Goal: Task Accomplishment & Management: Manage account settings

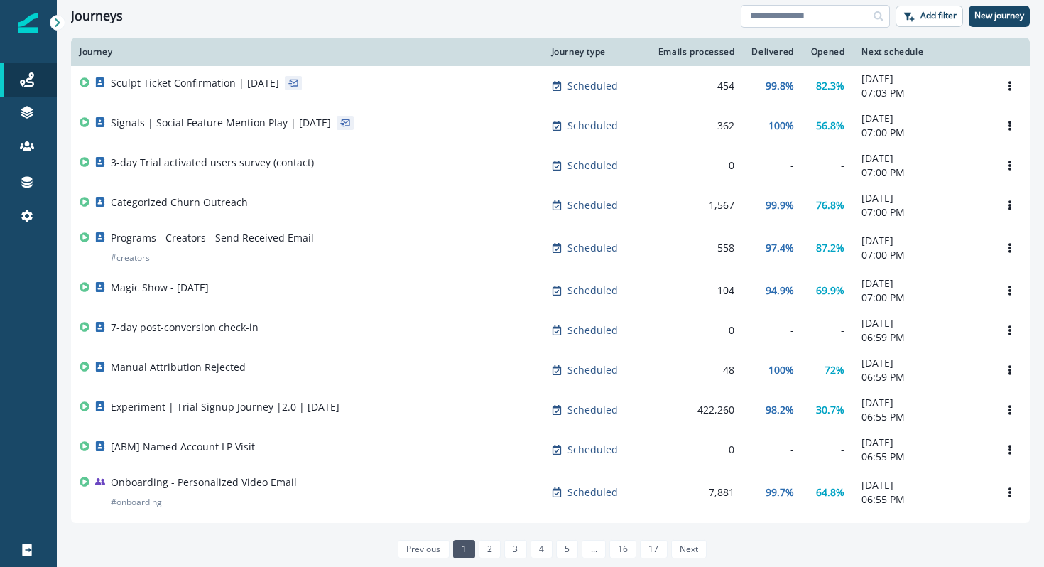
click at [832, 21] on input at bounding box center [815, 16] width 149 height 23
type input "******"
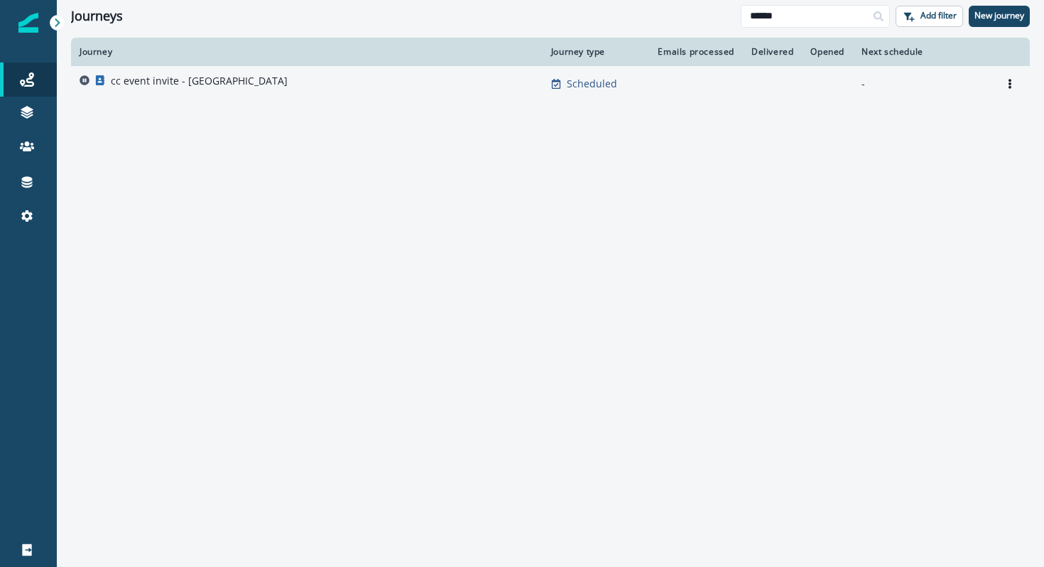
click at [342, 79] on div "cc event invite - [GEOGRAPHIC_DATA]" at bounding box center [307, 84] width 455 height 20
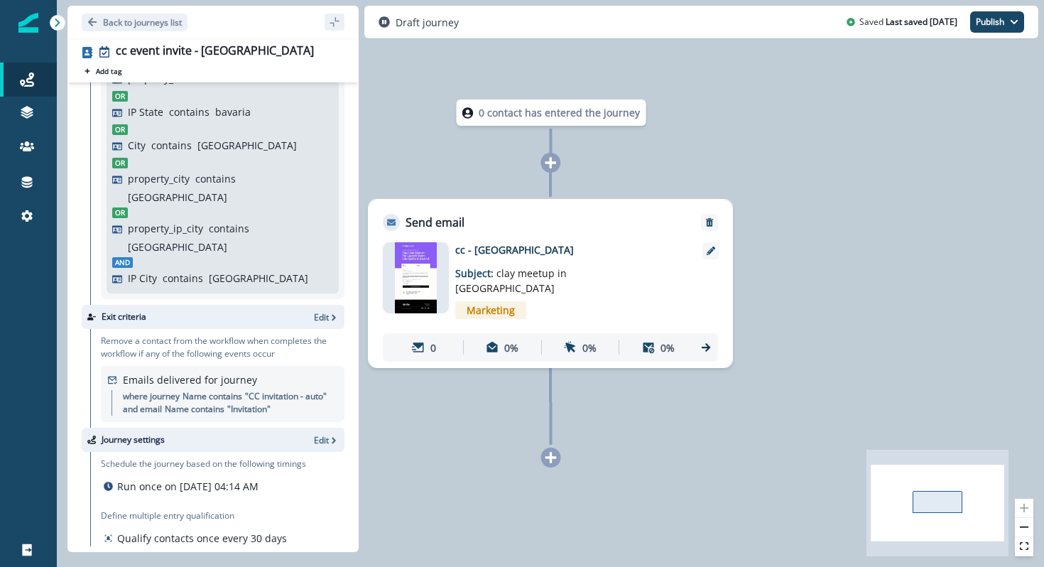
scroll to position [205, 0]
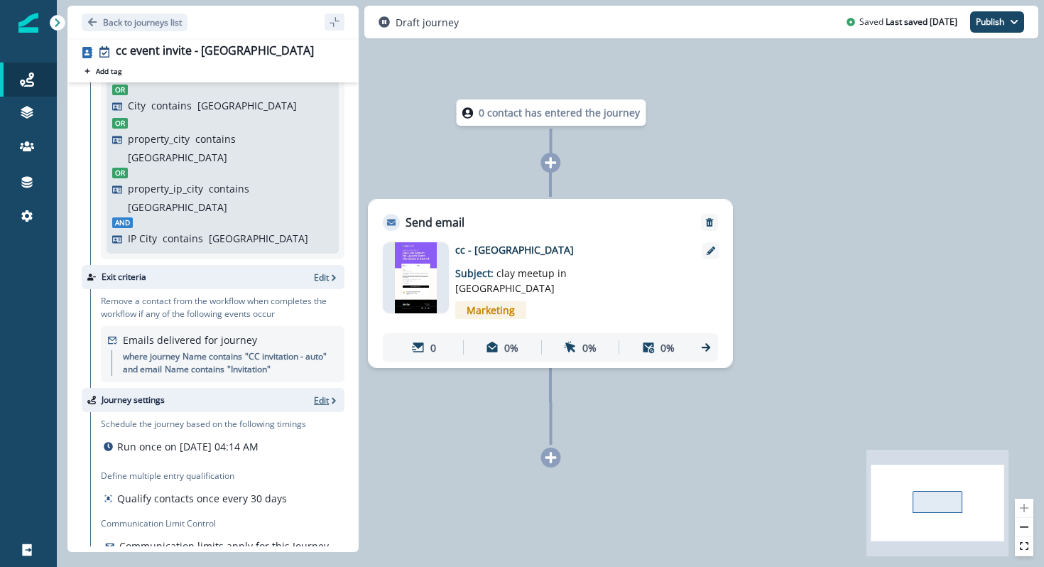
click at [321, 394] on p "Edit" at bounding box center [321, 400] width 15 height 12
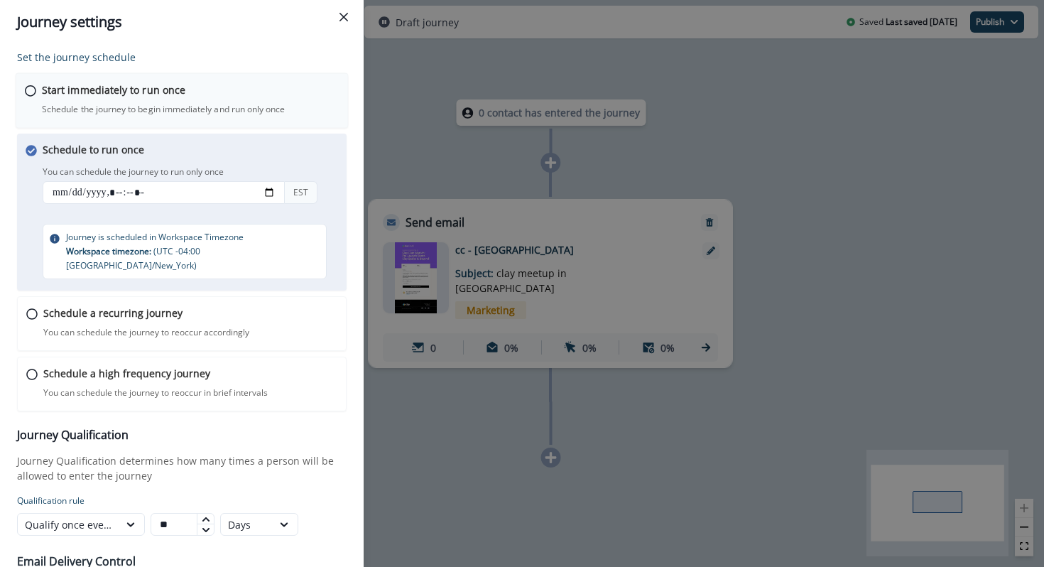
click at [179, 99] on div "Start immediately to run once Schedule the journey to begin immediately and run…" at bounding box center [190, 98] width 297 height 33
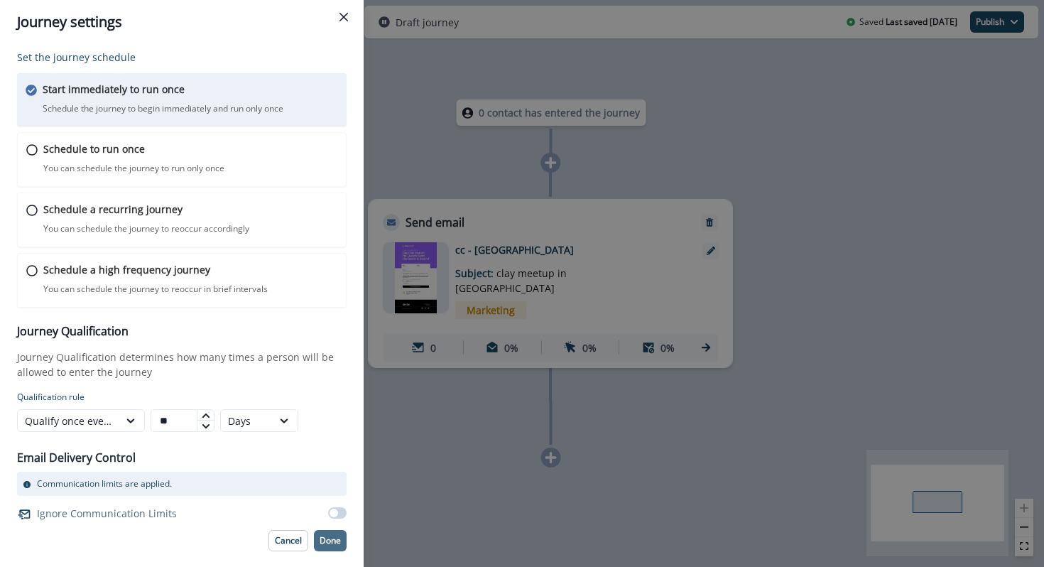
click at [327, 537] on p "Done" at bounding box center [330, 541] width 21 height 10
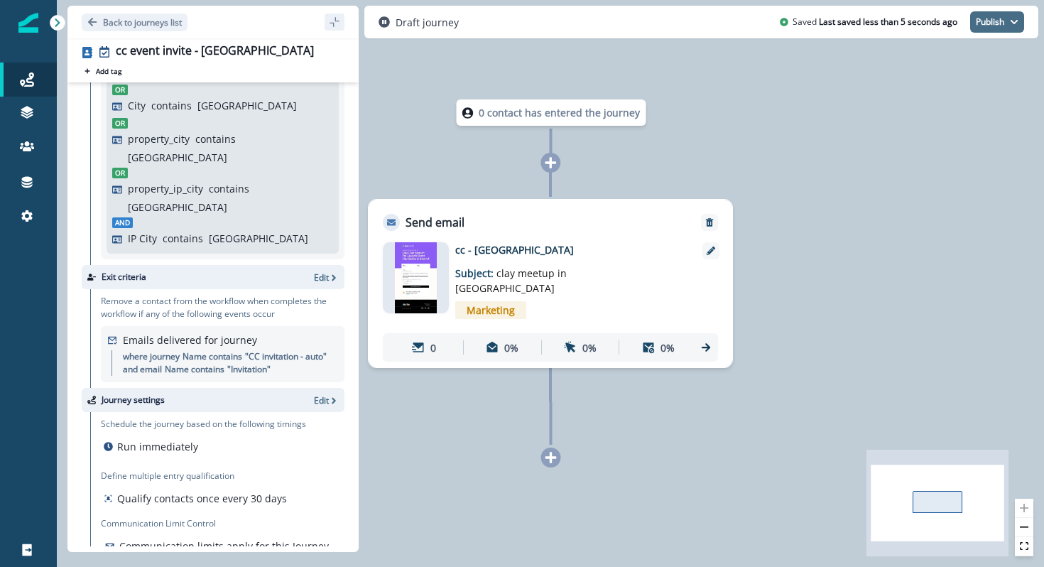
click at [996, 22] on button "Publish" at bounding box center [997, 21] width 54 height 21
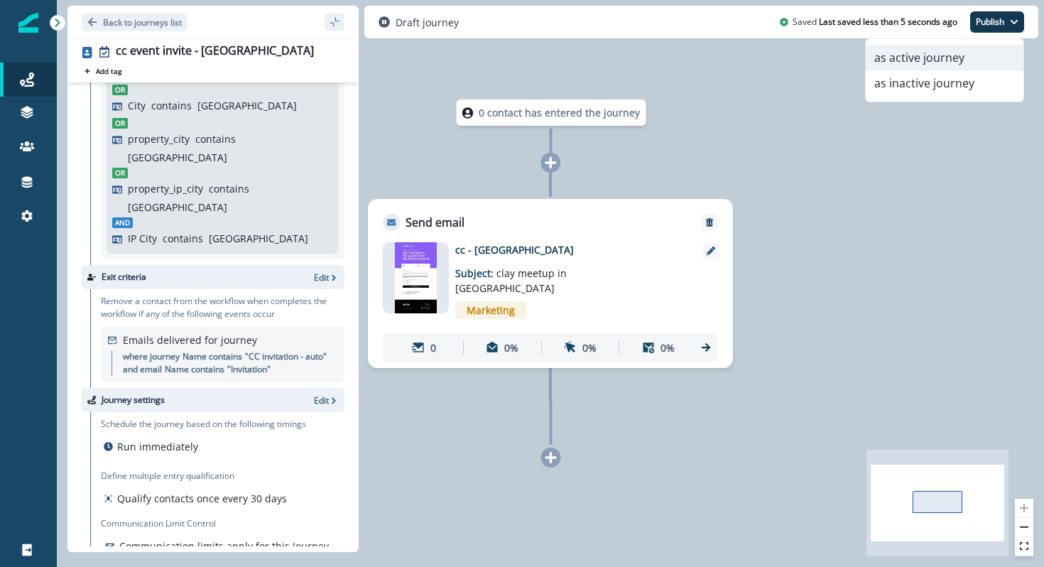
click at [942, 63] on button "as active journey" at bounding box center [945, 58] width 158 height 26
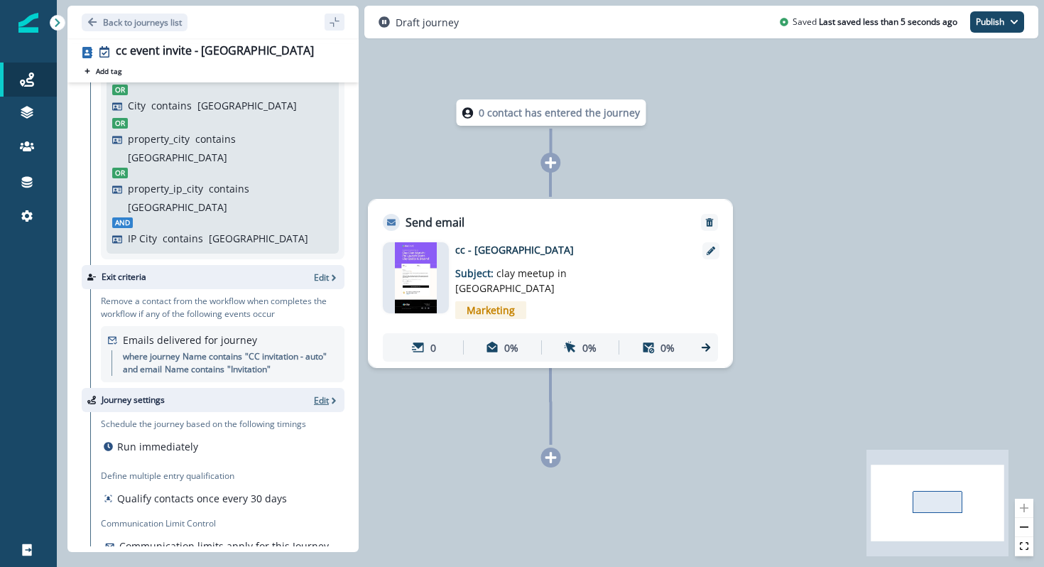
click at [323, 394] on p "Edit" at bounding box center [321, 400] width 15 height 12
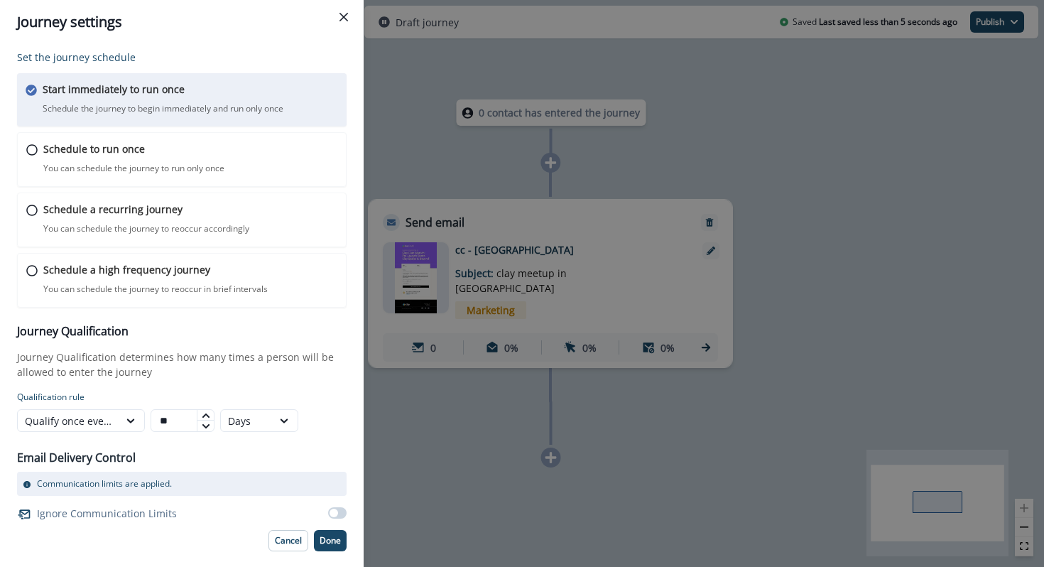
drag, startPoint x: 170, startPoint y: 417, endPoint x: 145, endPoint y: 417, distance: 25.6
click at [145, 417] on div "Qualify once every ** Days" at bounding box center [149, 420] width 264 height 23
type input "*"
click at [327, 545] on p "Done" at bounding box center [330, 541] width 21 height 10
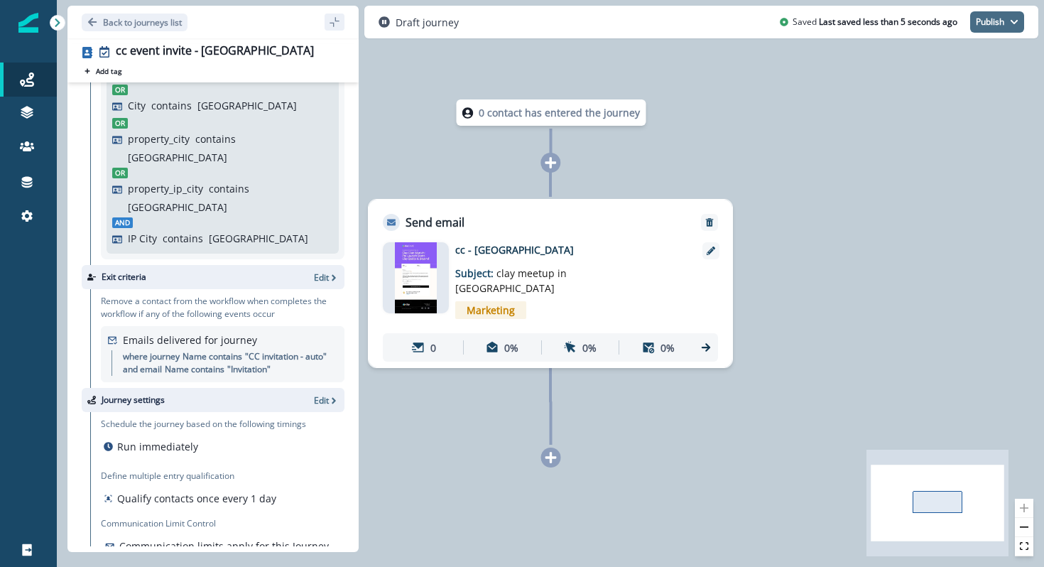
click at [989, 22] on button "Publish" at bounding box center [997, 21] width 54 height 21
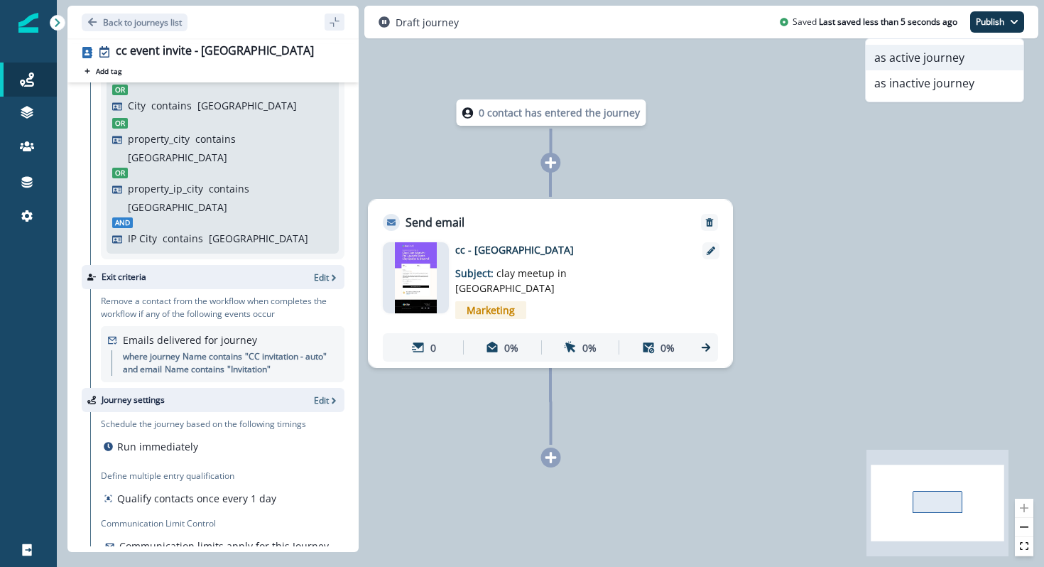
click at [942, 57] on button "as active journey" at bounding box center [945, 58] width 158 height 26
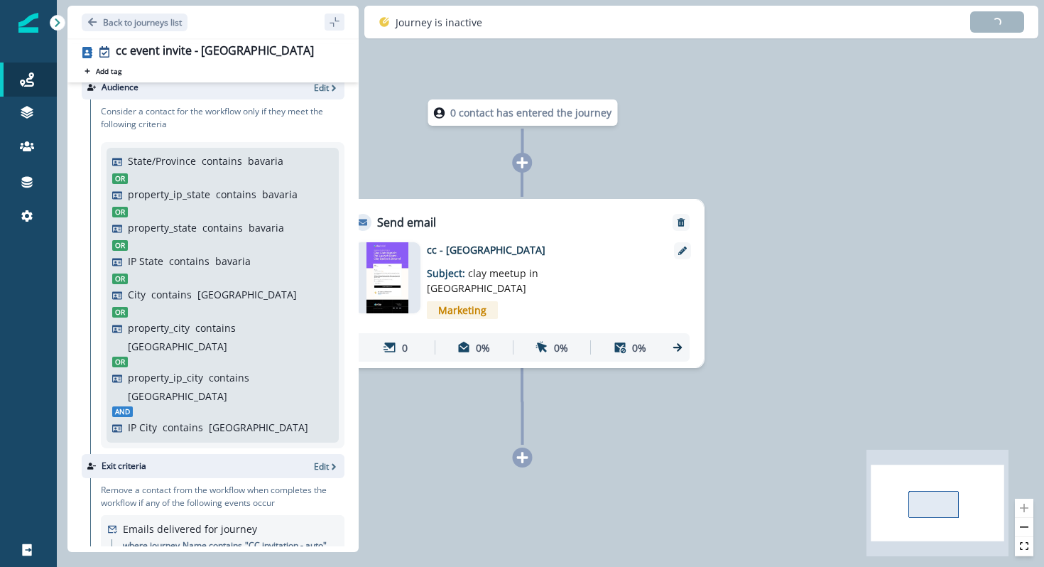
scroll to position [0, 0]
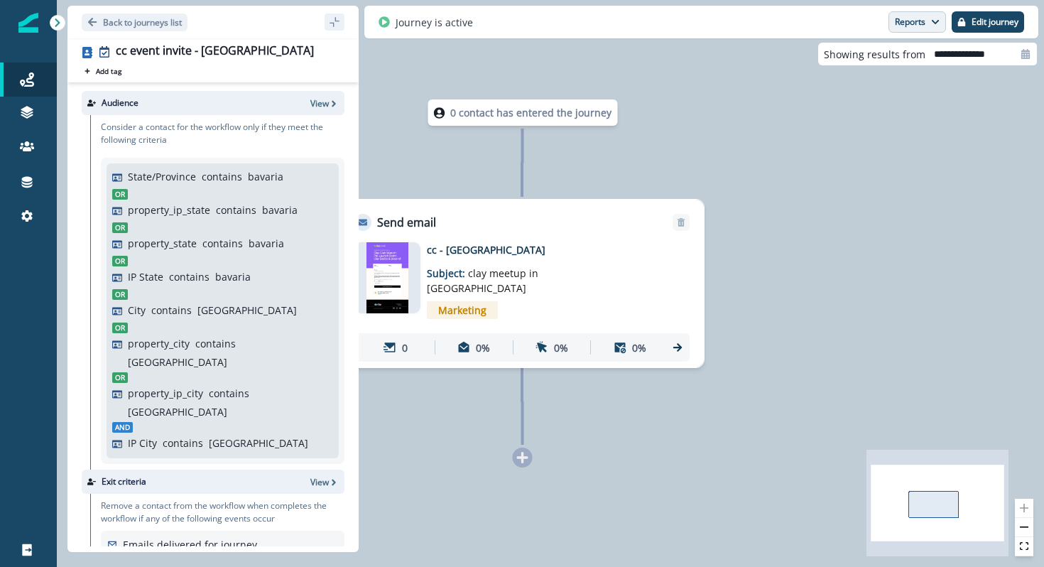
click at [908, 23] on button "Reports" at bounding box center [918, 21] width 58 height 21
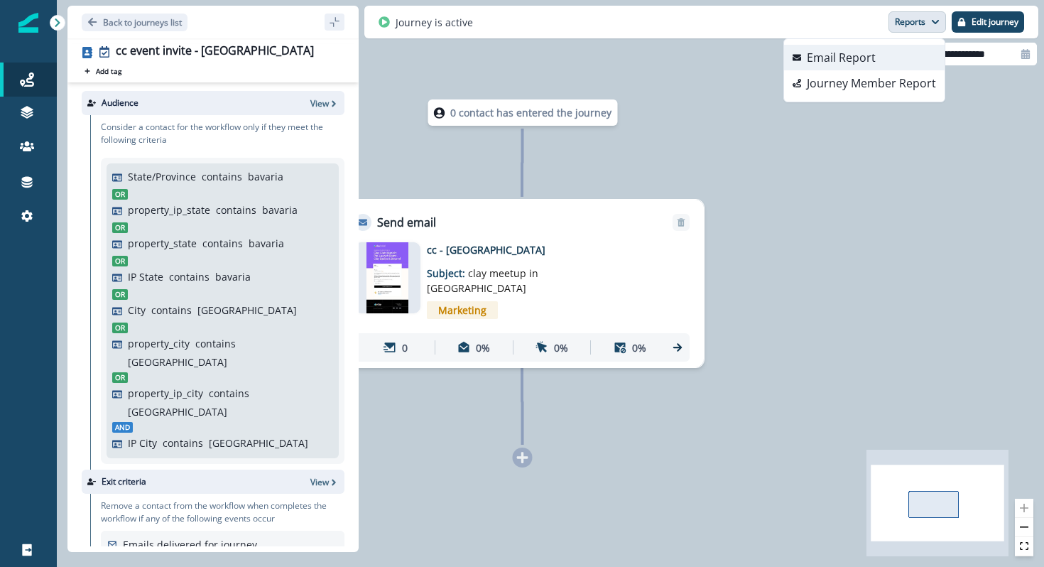
click at [860, 55] on p "Email Report" at bounding box center [841, 57] width 69 height 17
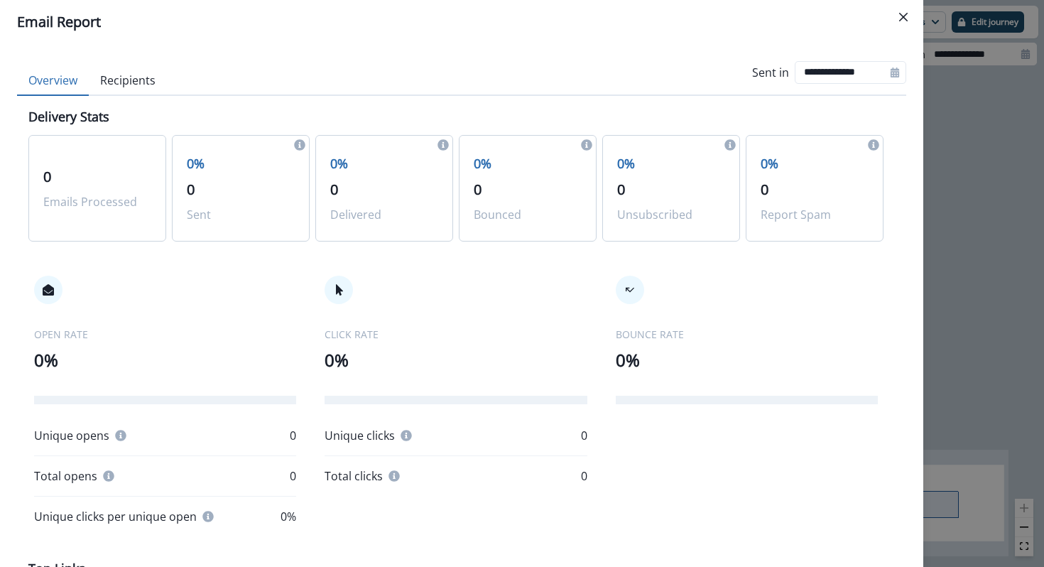
click at [966, 131] on div "**********" at bounding box center [522, 283] width 1044 height 567
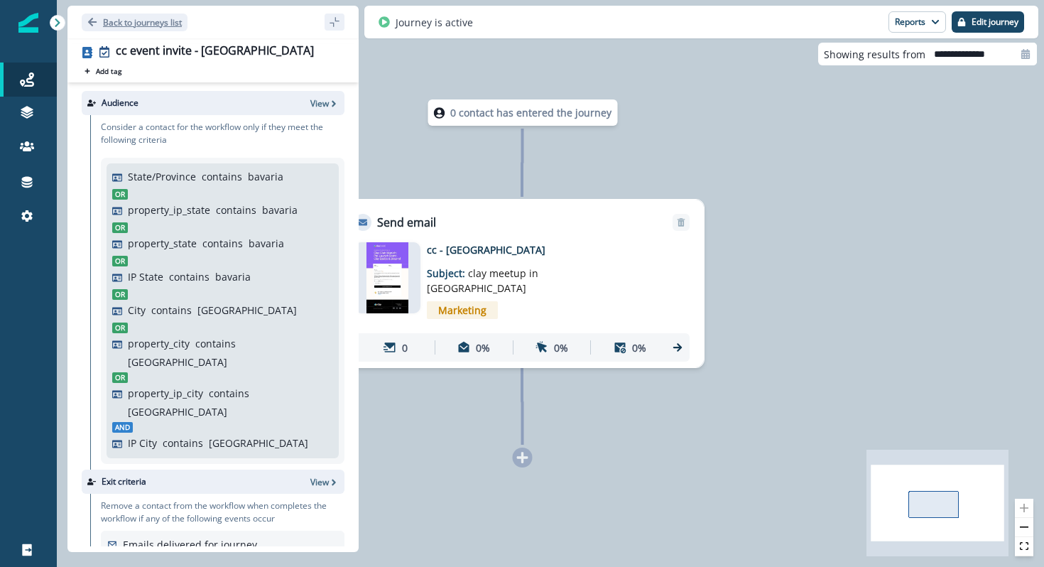
click at [92, 23] on icon "Go back" at bounding box center [92, 22] width 10 height 10
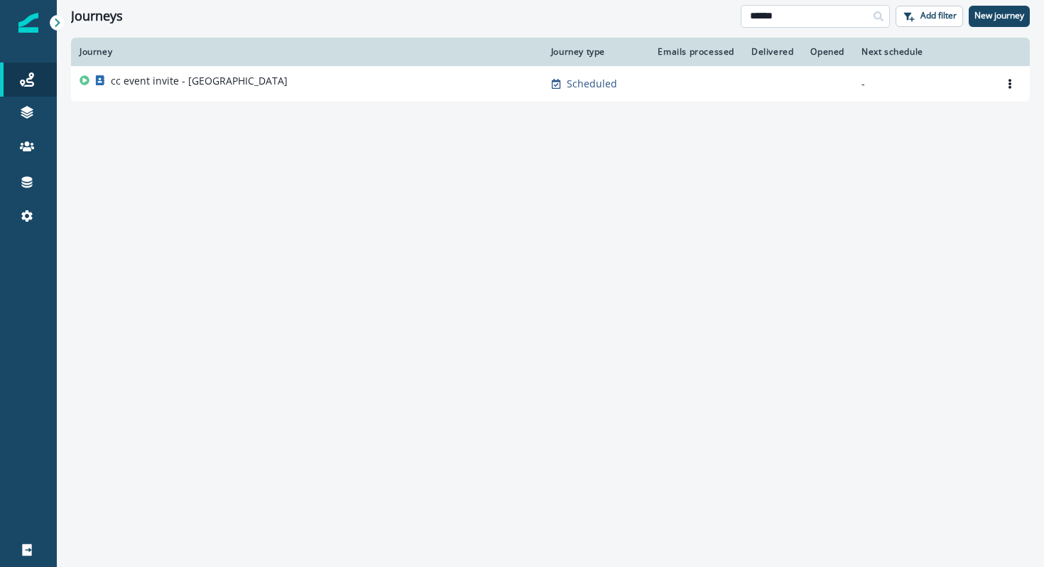
click at [759, 19] on input "******" at bounding box center [815, 16] width 149 height 23
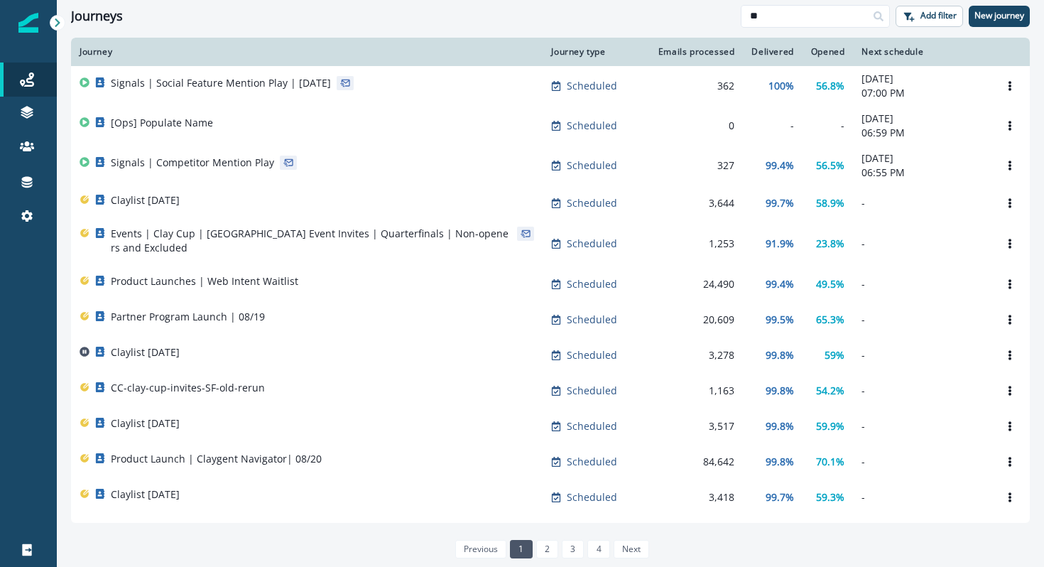
type input "*"
type input "***"
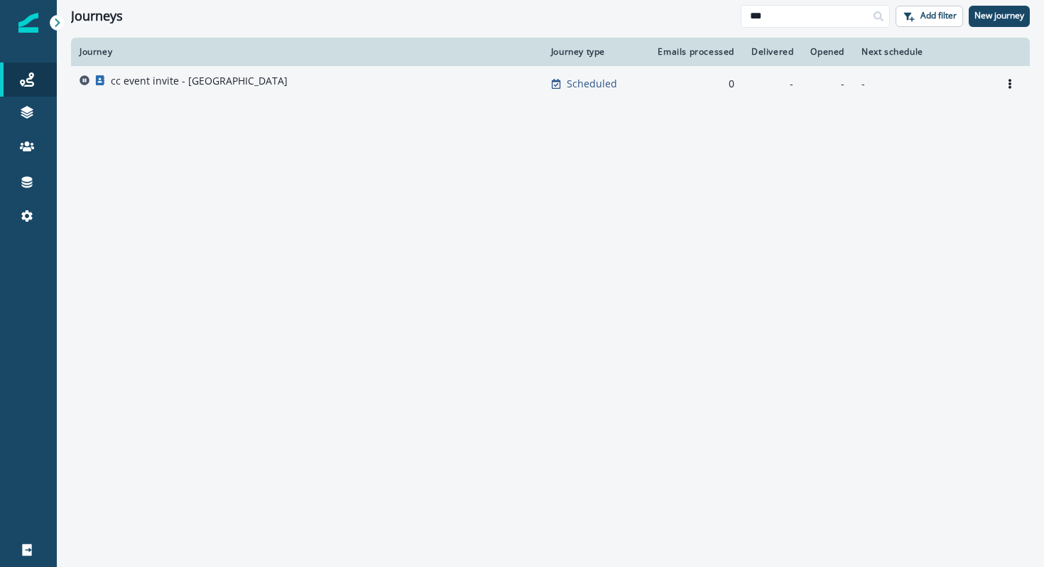
click at [491, 80] on div "cc event invite - [GEOGRAPHIC_DATA]" at bounding box center [307, 84] width 455 height 20
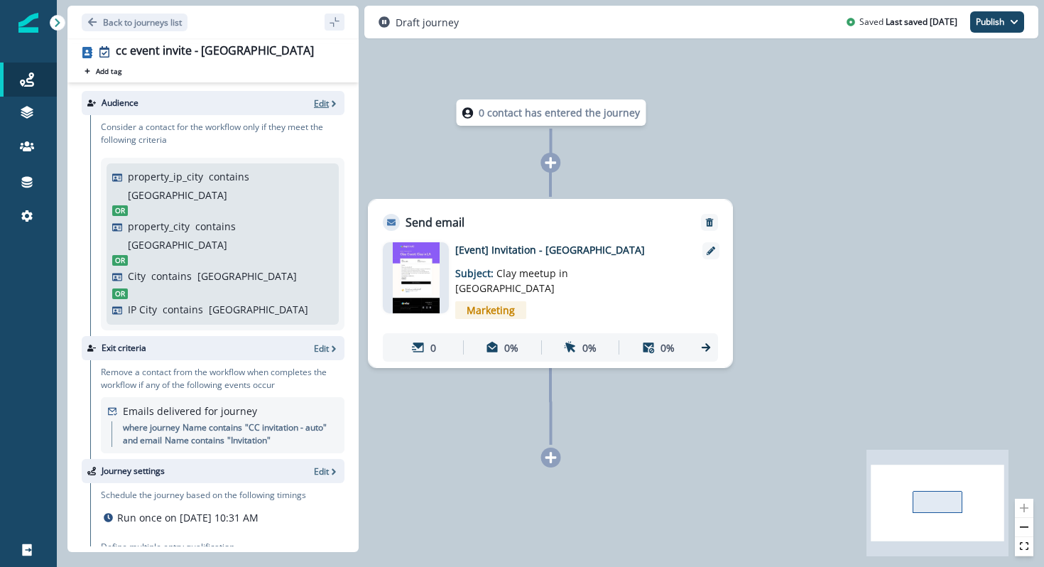
click at [330, 107] on icon "button" at bounding box center [334, 104] width 10 height 10
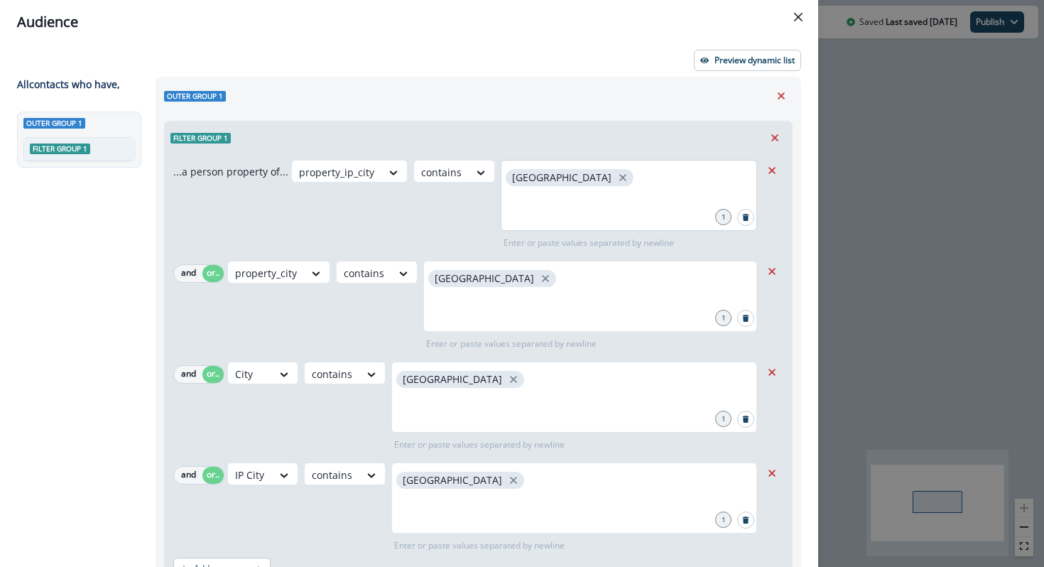
scroll to position [118, 0]
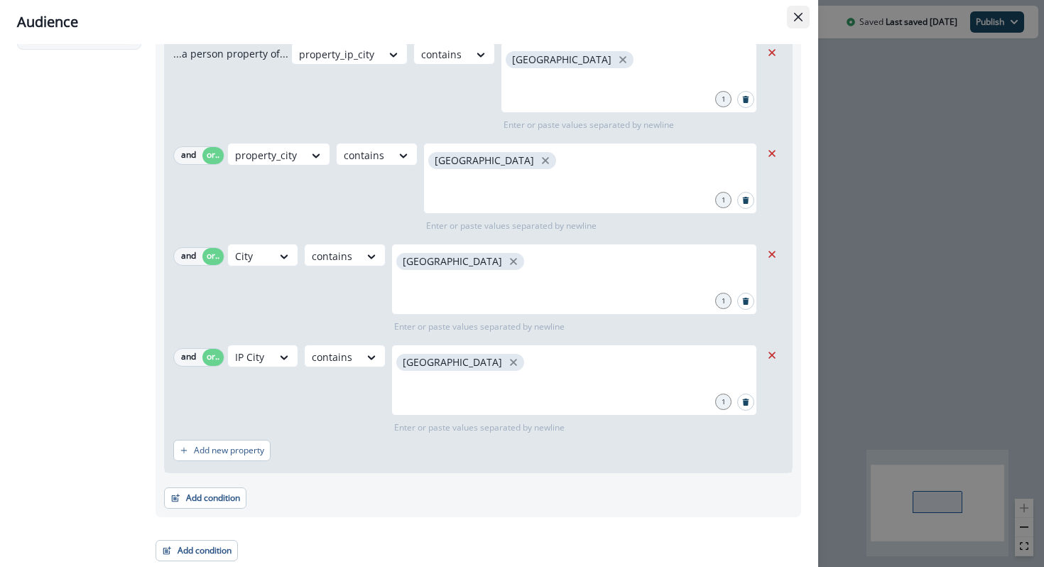
click at [795, 18] on icon "Close" at bounding box center [798, 17] width 9 height 9
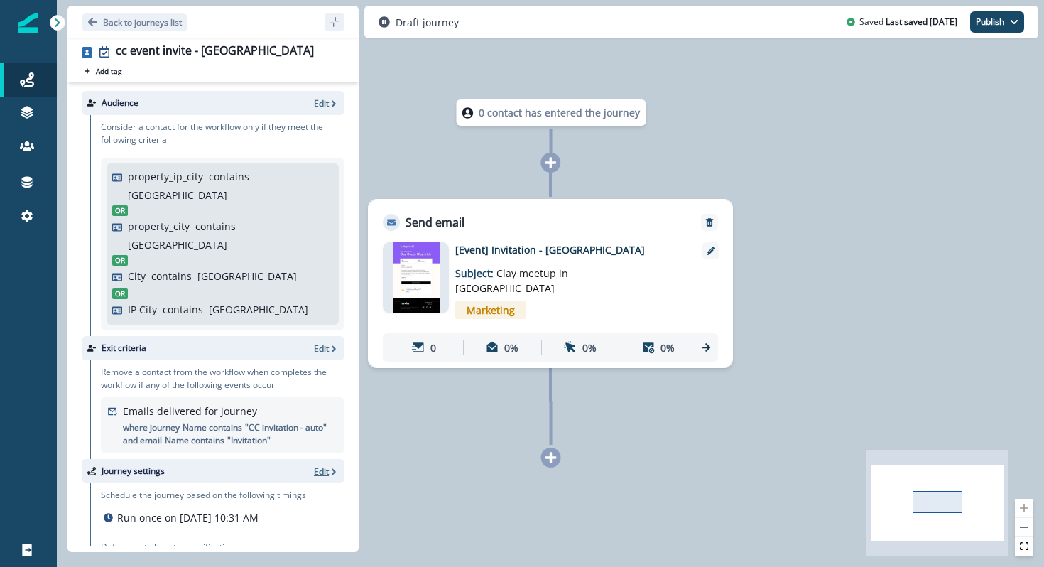
click at [315, 465] on p "Edit" at bounding box center [321, 471] width 15 height 12
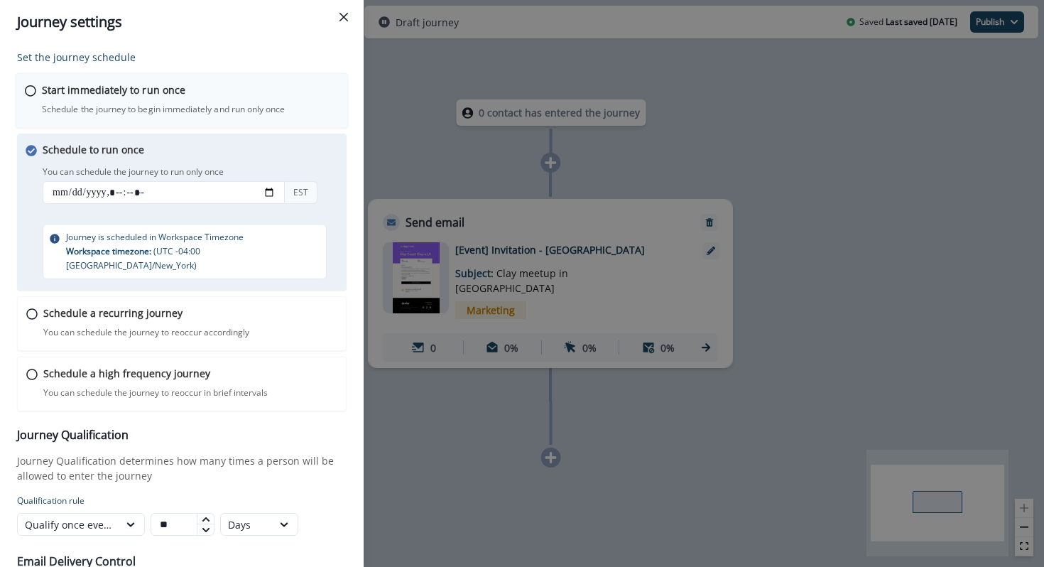
click at [102, 100] on div "Start immediately to run once Schedule the journey to begin immediately and run…" at bounding box center [190, 98] width 297 height 33
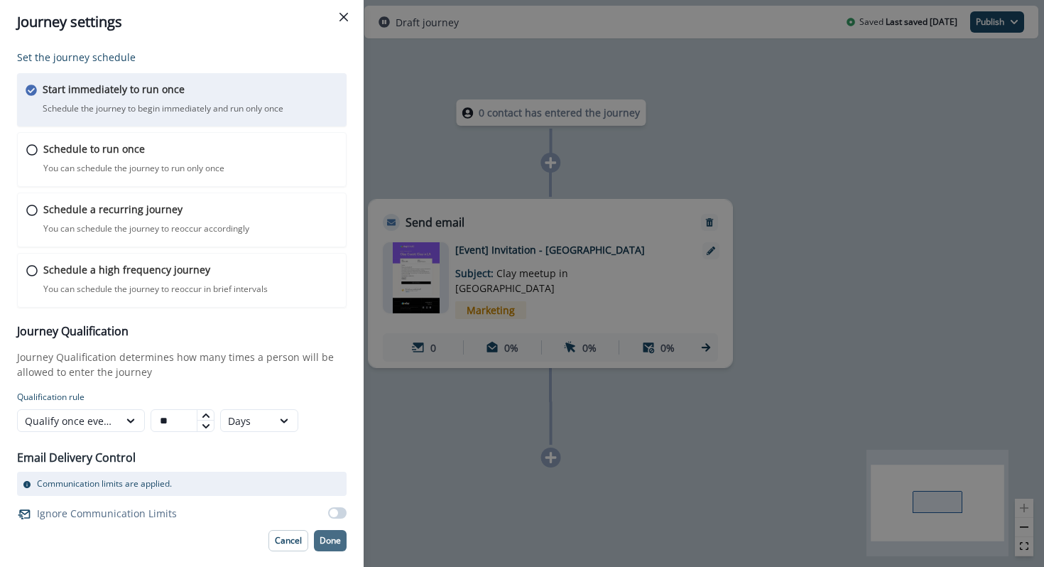
click at [329, 536] on p "Done" at bounding box center [330, 541] width 21 height 10
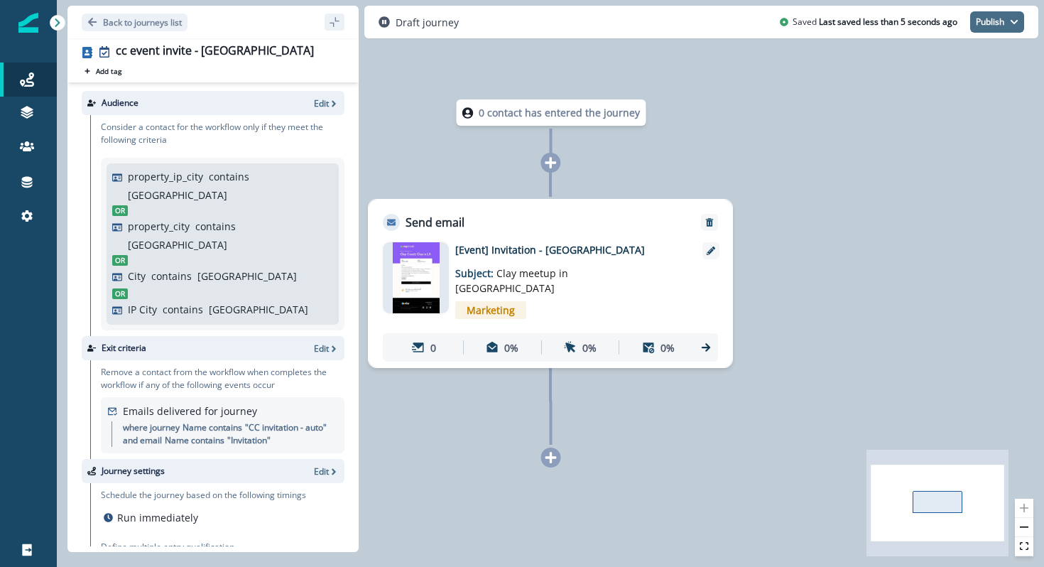
click at [987, 26] on button "Publish" at bounding box center [997, 21] width 54 height 21
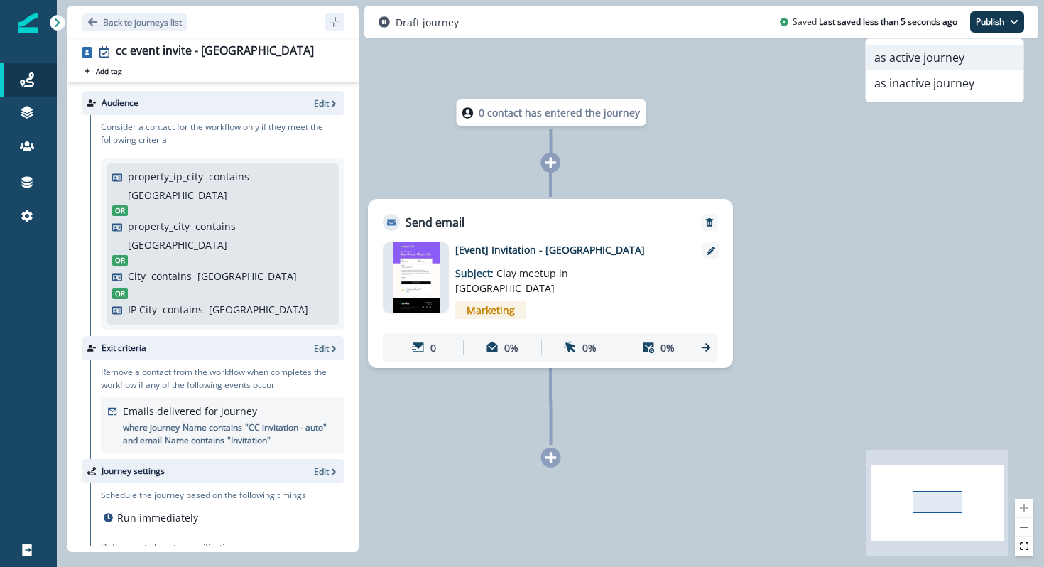
click at [947, 64] on button "as active journey" at bounding box center [945, 58] width 158 height 26
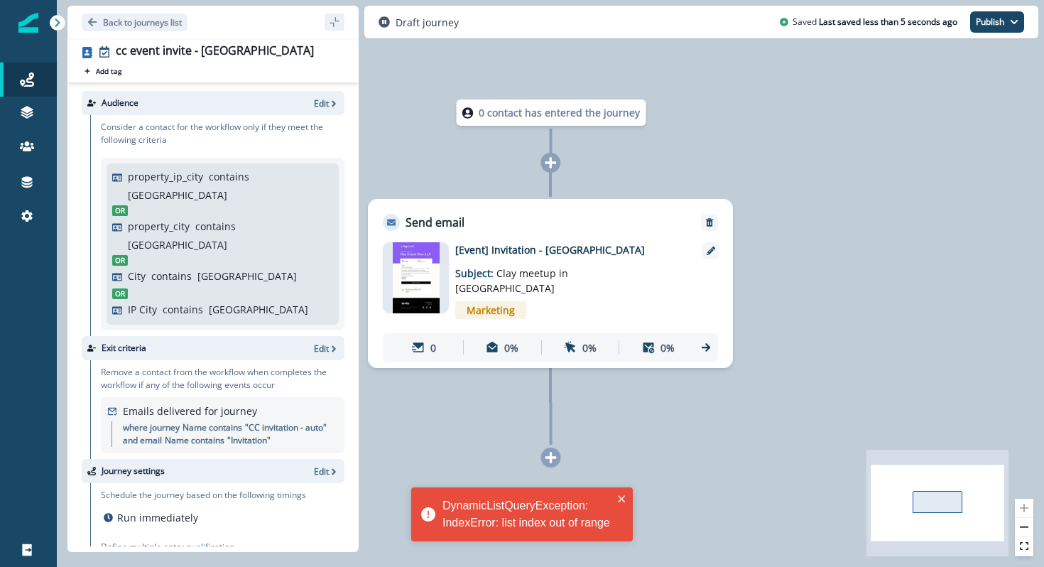
scroll to position [28, 0]
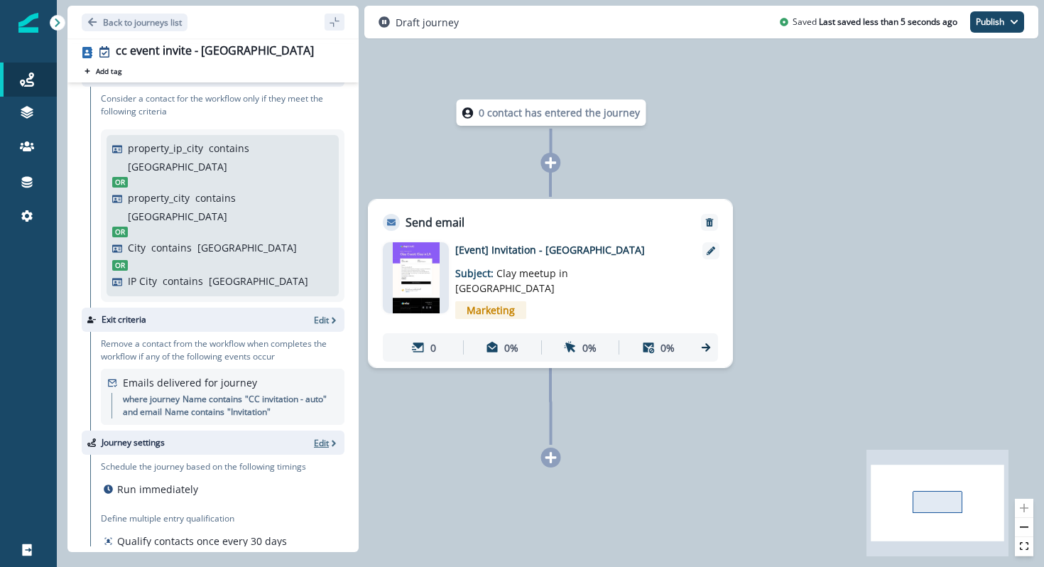
click at [325, 437] on p "Edit" at bounding box center [321, 443] width 15 height 12
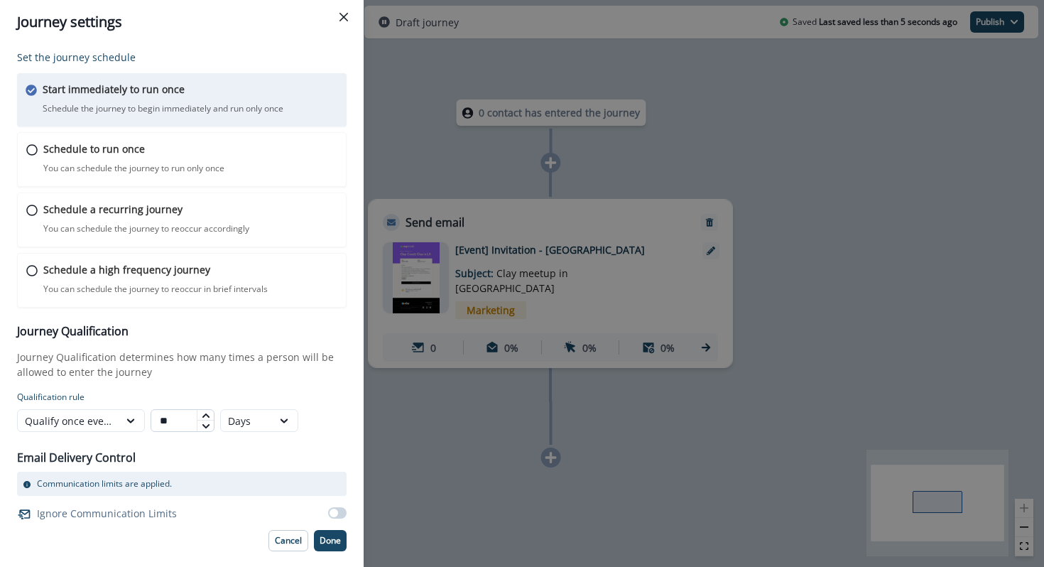
drag, startPoint x: 181, startPoint y: 425, endPoint x: 158, endPoint y: 424, distance: 23.5
click at [158, 425] on input "**" at bounding box center [183, 420] width 64 height 23
type input "*"
click at [333, 536] on p "Done" at bounding box center [330, 541] width 21 height 10
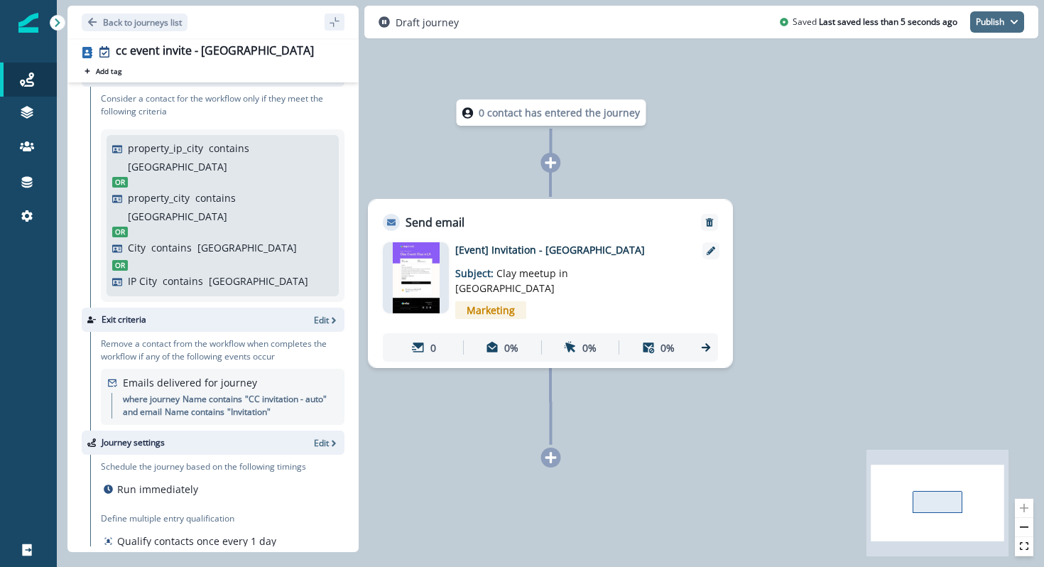
click at [986, 24] on button "Publish" at bounding box center [997, 21] width 54 height 21
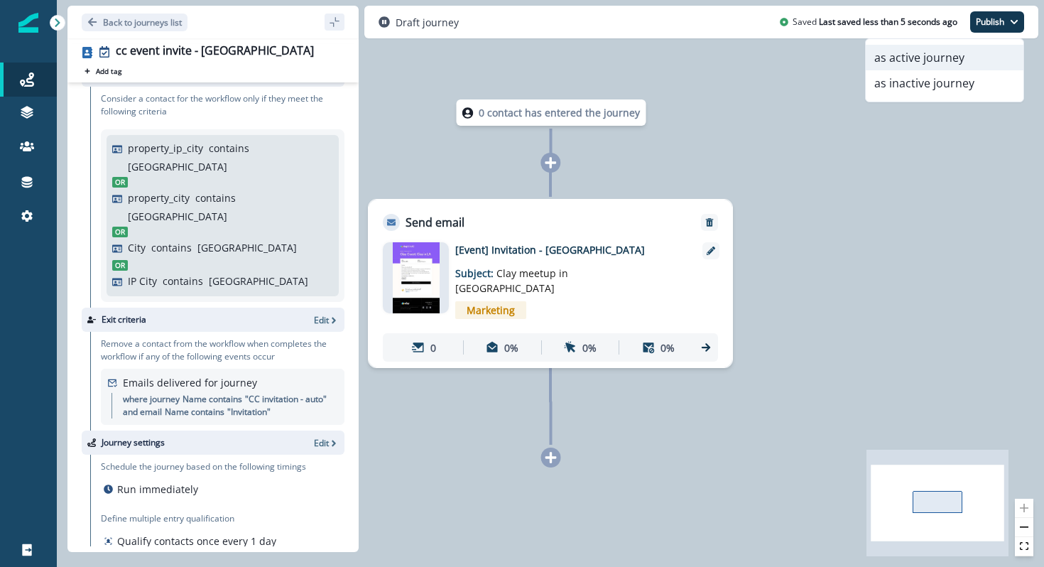
click at [910, 63] on button "as active journey" at bounding box center [945, 58] width 158 height 26
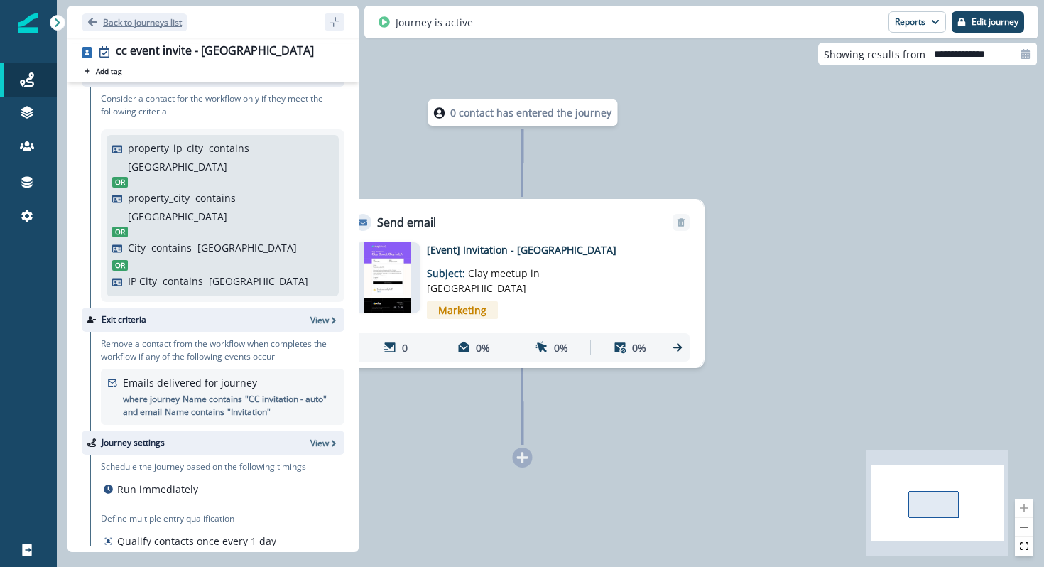
click at [147, 23] on p "Back to journeys list" at bounding box center [142, 22] width 79 height 12
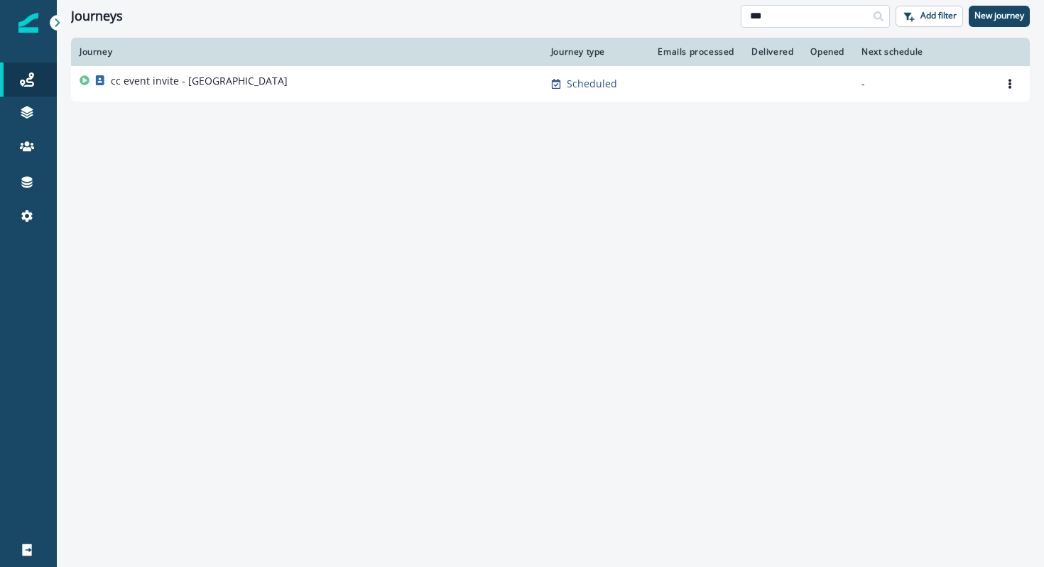
click at [756, 18] on input "***" at bounding box center [815, 16] width 149 height 23
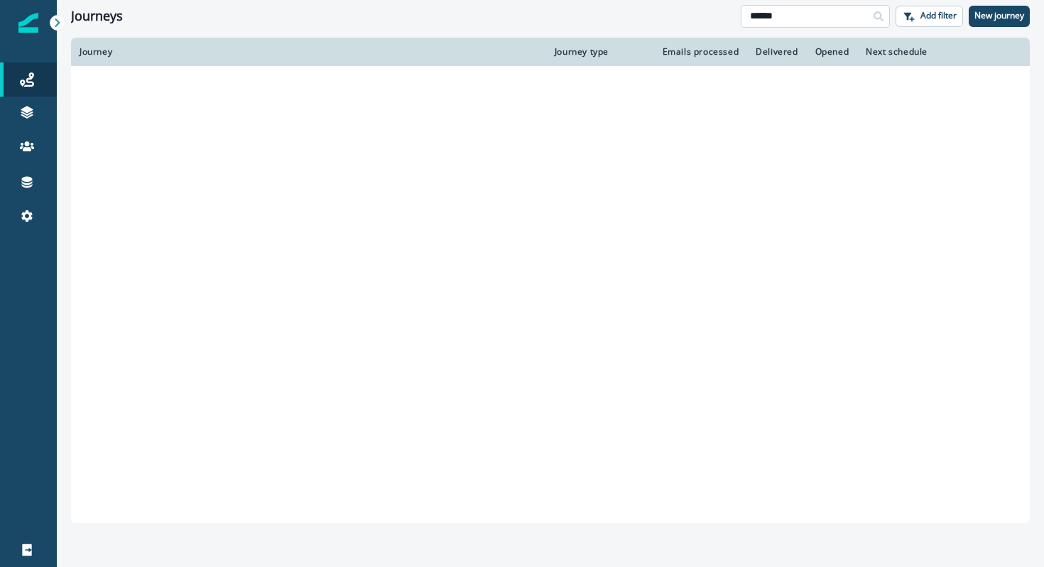
type input "******"
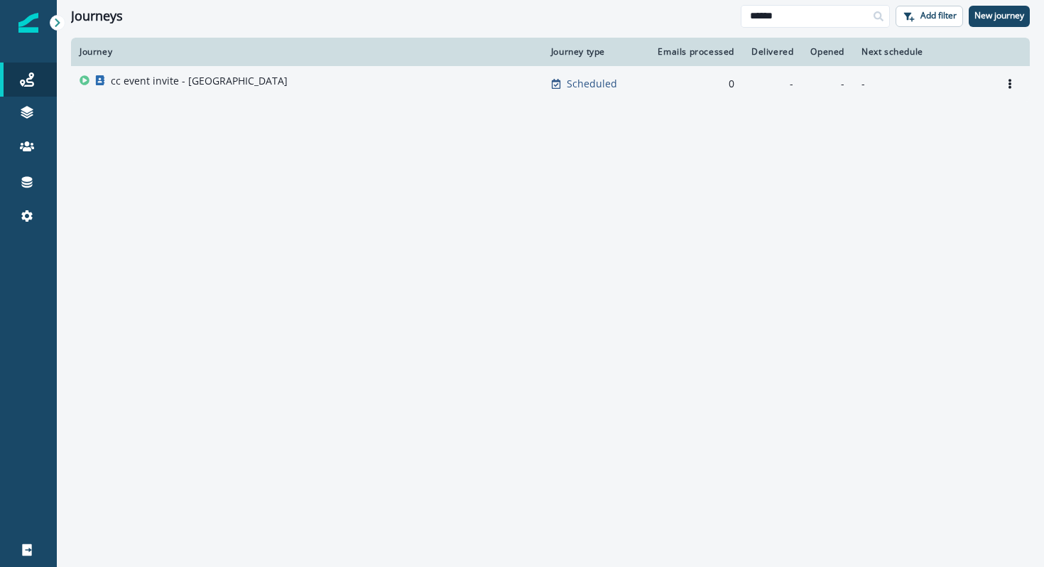
click at [231, 87] on div "cc event invite - [GEOGRAPHIC_DATA]" at bounding box center [307, 84] width 455 height 20
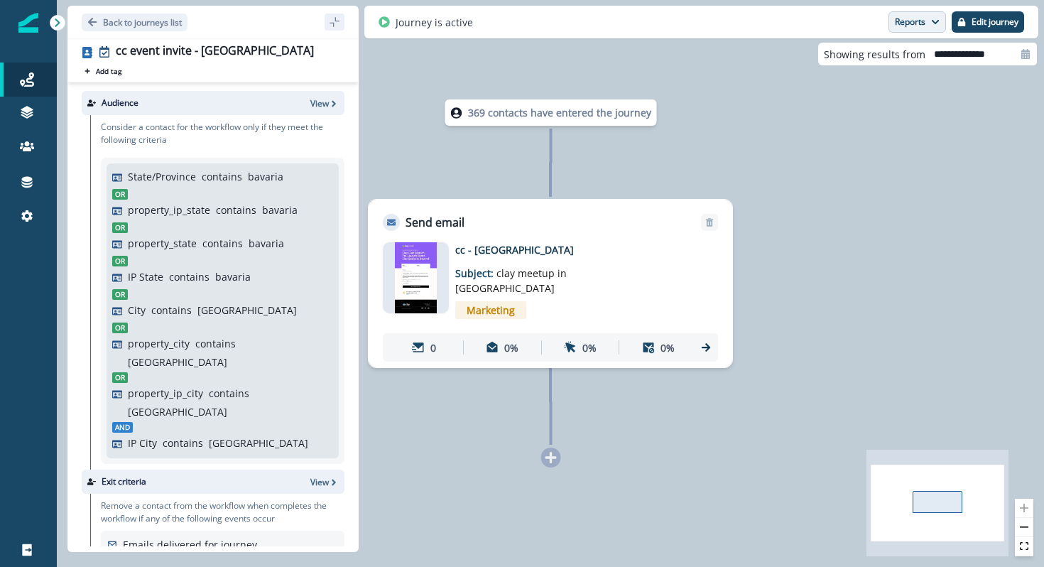
click at [911, 20] on button "Reports" at bounding box center [918, 21] width 58 height 21
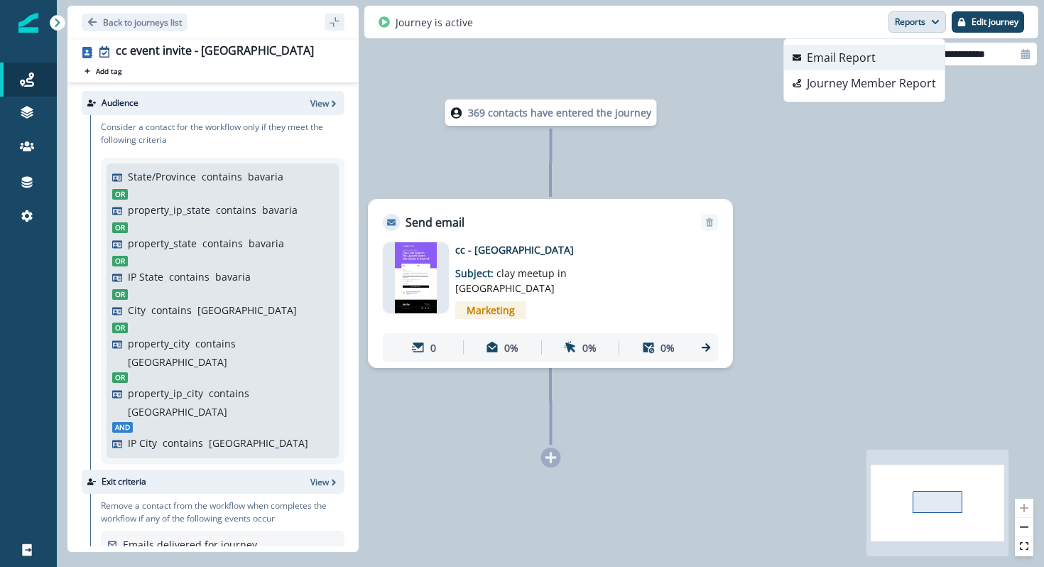
click at [901, 55] on button "Email Report" at bounding box center [864, 58] width 161 height 26
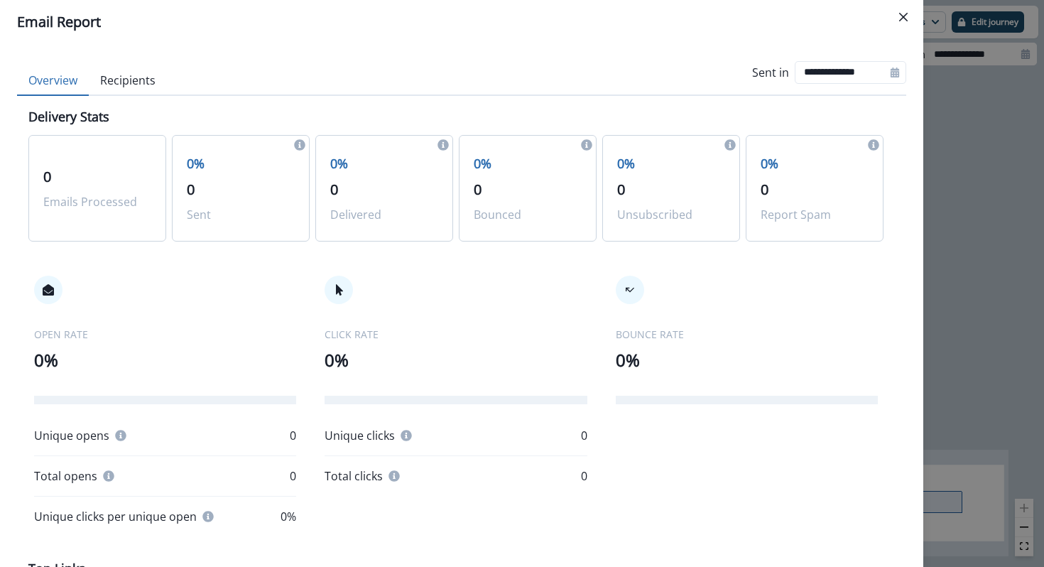
click at [987, 283] on div "**********" at bounding box center [522, 283] width 1044 height 567
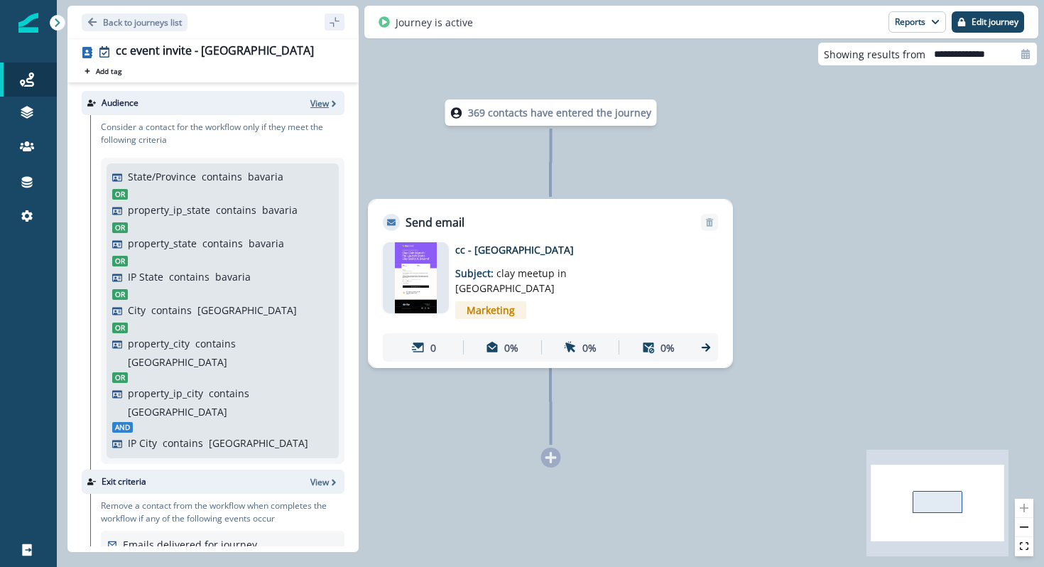
click at [326, 104] on p "View" at bounding box center [319, 103] width 18 height 12
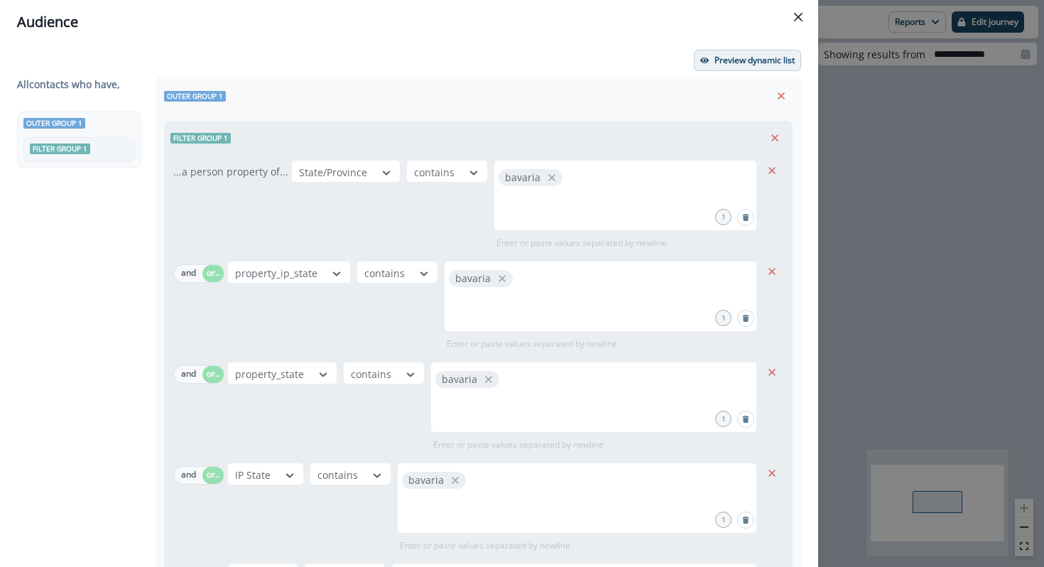
click at [732, 64] on p "Preview dynamic list" at bounding box center [755, 60] width 80 height 10
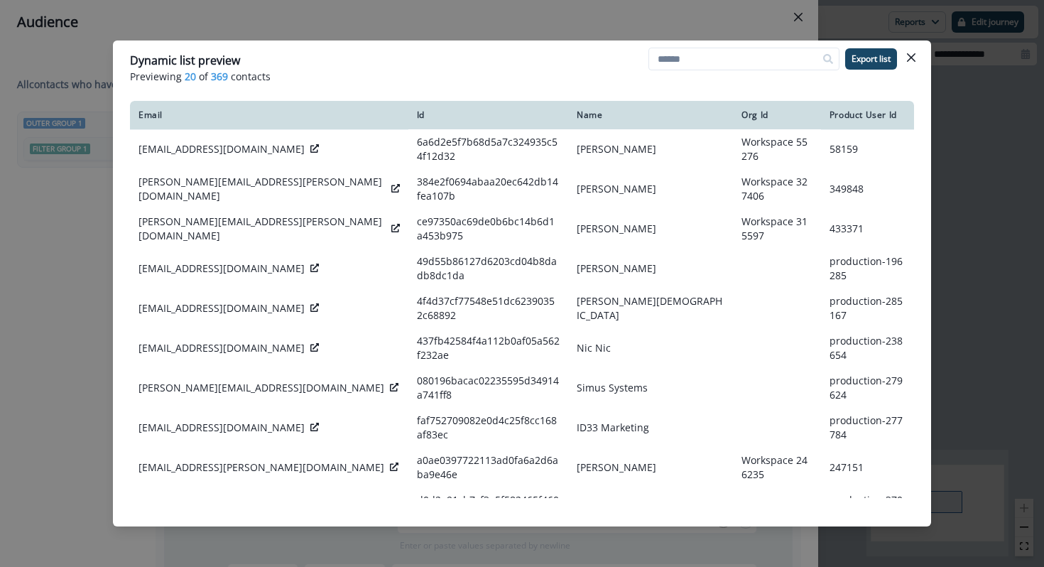
click at [985, 212] on div "Dynamic list preview Previewing 20 of 369 contacts Export list Email Id Name Or…" at bounding box center [522, 283] width 1044 height 567
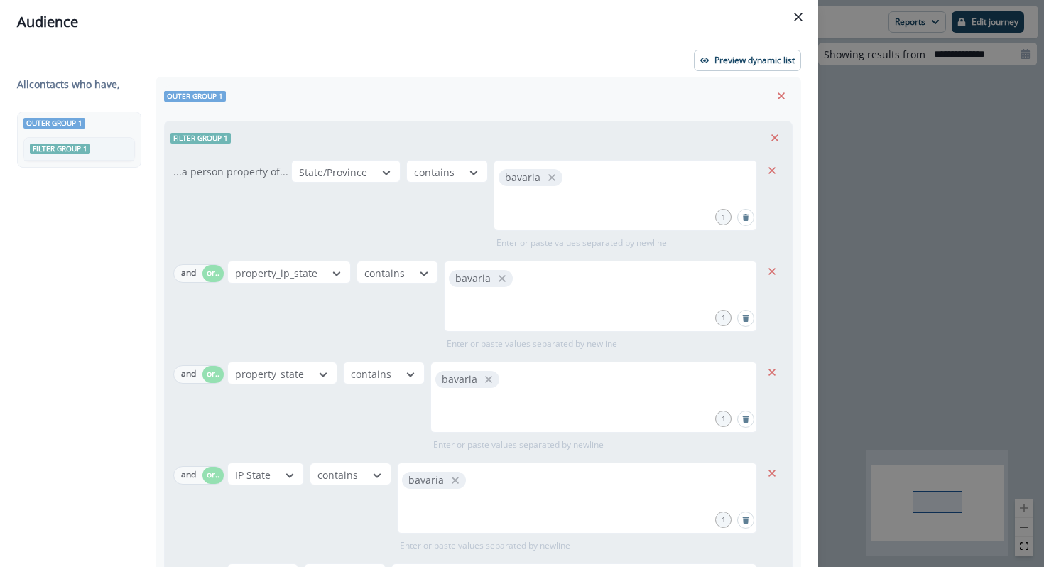
scroll to position [521, 0]
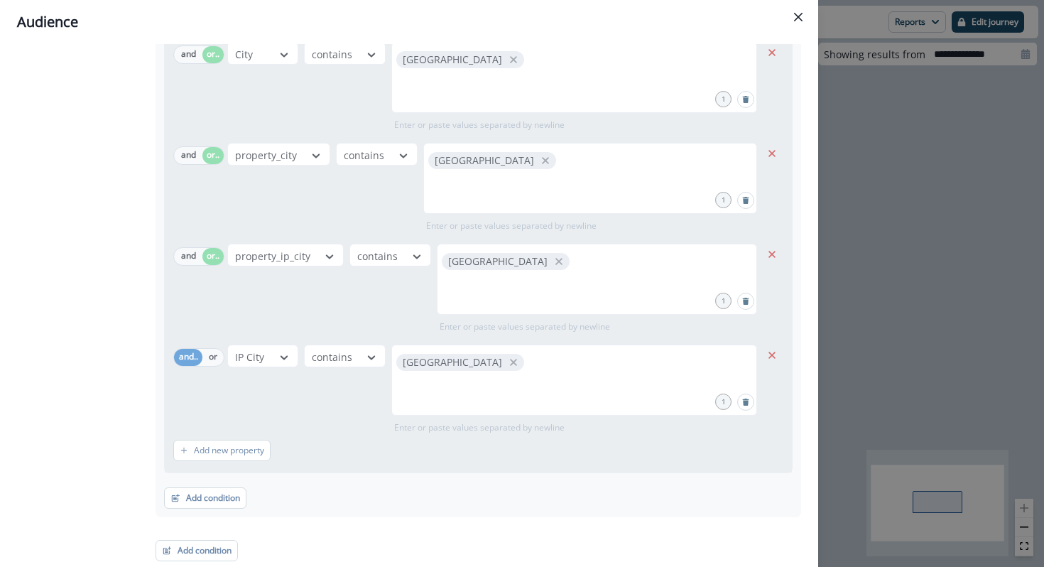
click at [213, 356] on div "All contact s who have, Outer group 1 Filter group 1 Outer group 1 Filter group…" at bounding box center [409, 58] width 784 height 1006
click at [869, 309] on div "Audience Preview dynamic list All contact s who have, Outer group 1 Filter grou…" at bounding box center [522, 283] width 1044 height 567
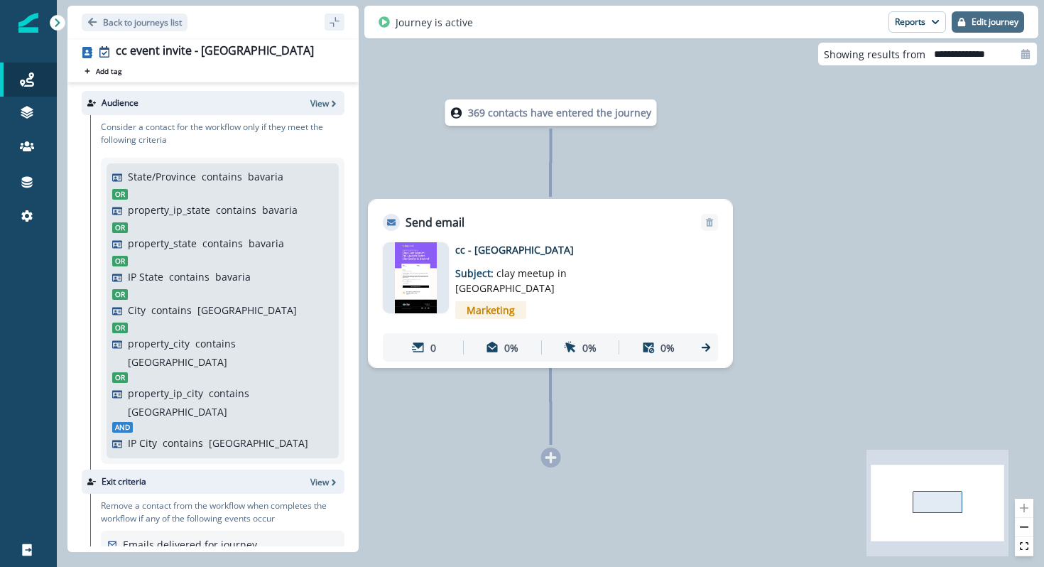
click at [983, 22] on p "Edit journey" at bounding box center [995, 22] width 47 height 10
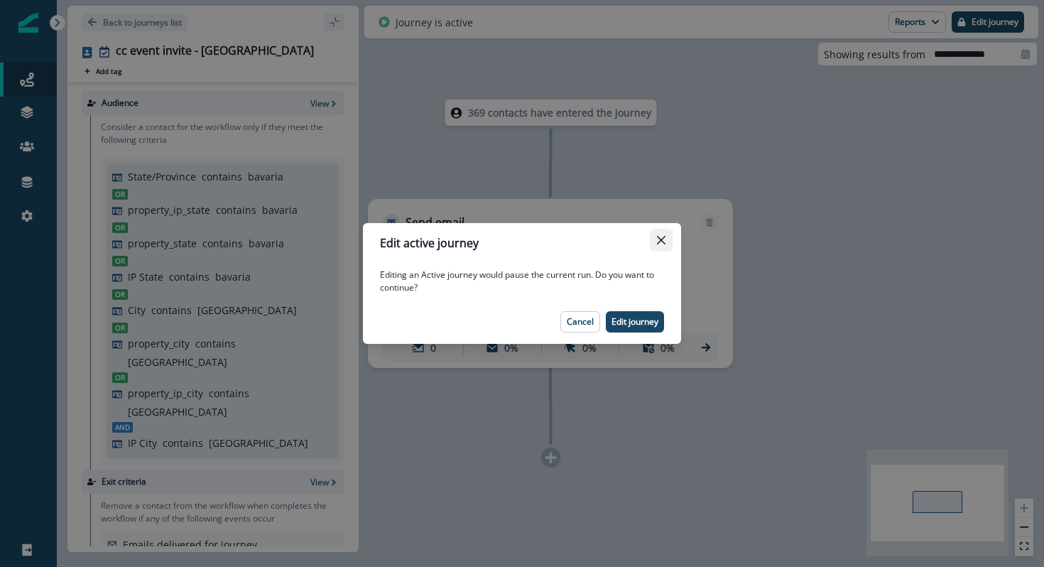
click at [660, 244] on button "Close" at bounding box center [661, 240] width 23 height 23
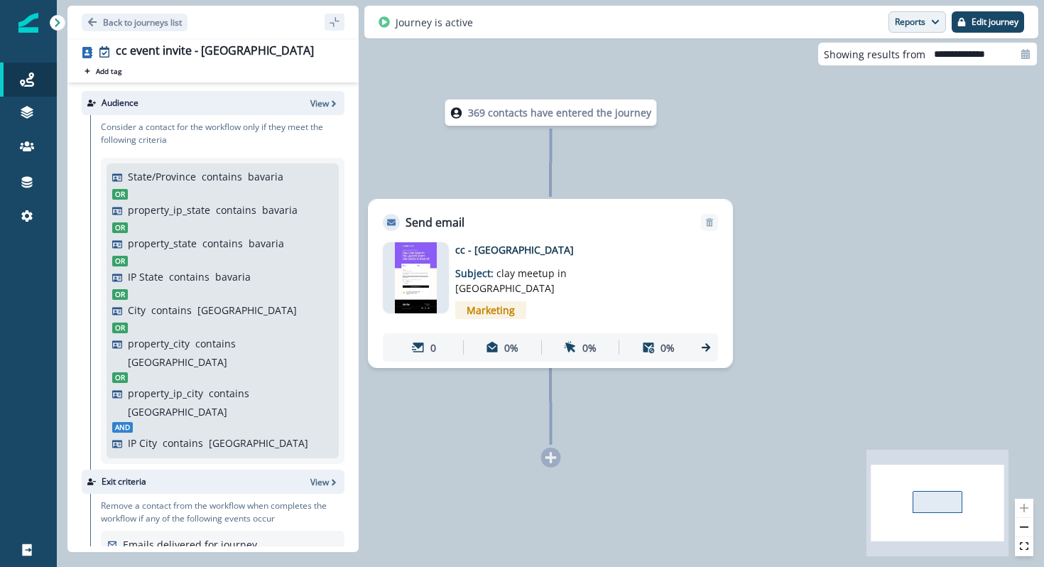
click at [911, 17] on button "Reports" at bounding box center [918, 21] width 58 height 21
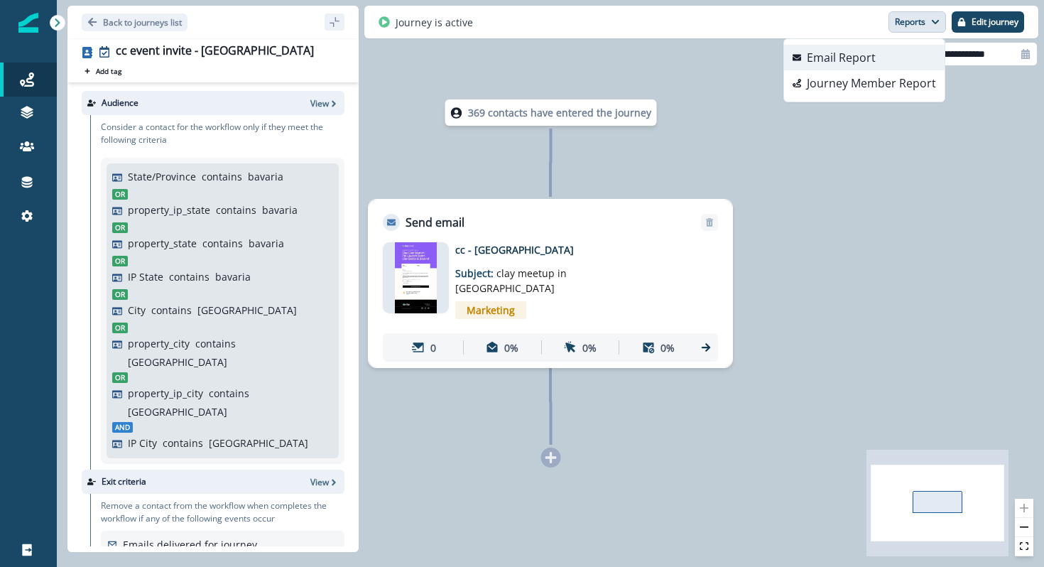
click at [897, 63] on button "Email Report" at bounding box center [864, 58] width 161 height 26
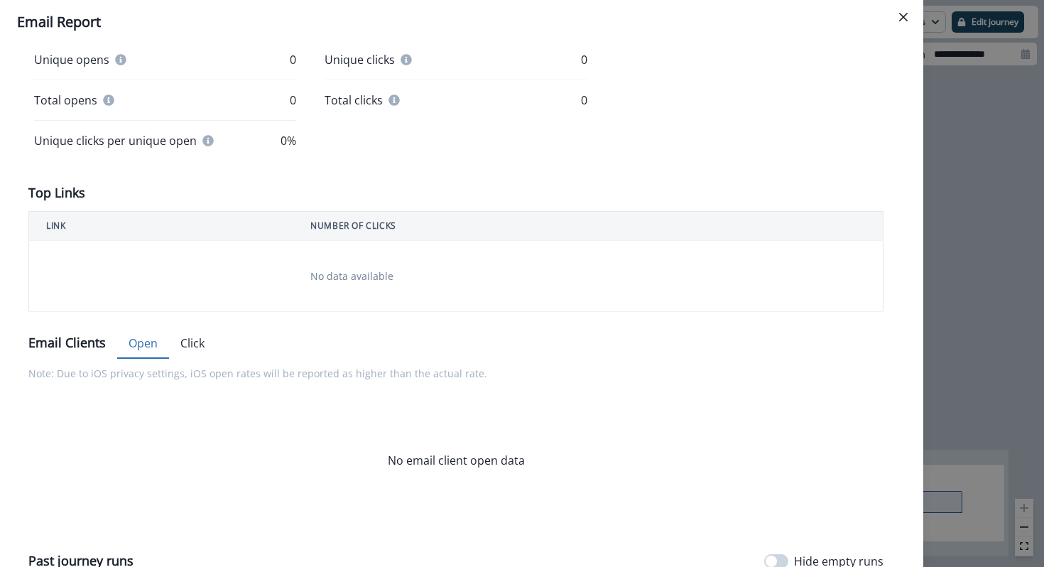
scroll to position [552, 0]
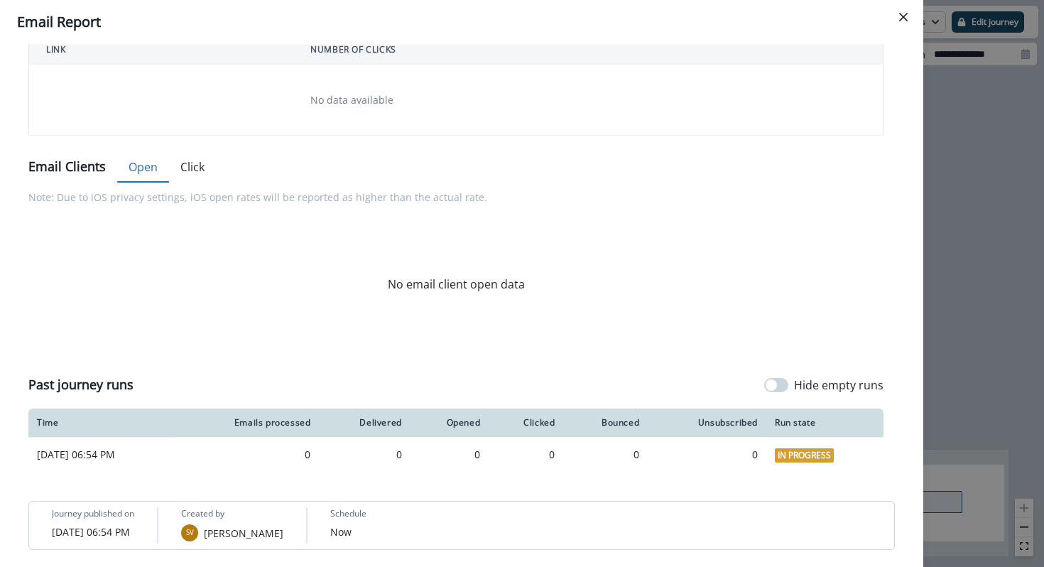
click at [989, 342] on div "**********" at bounding box center [522, 283] width 1044 height 567
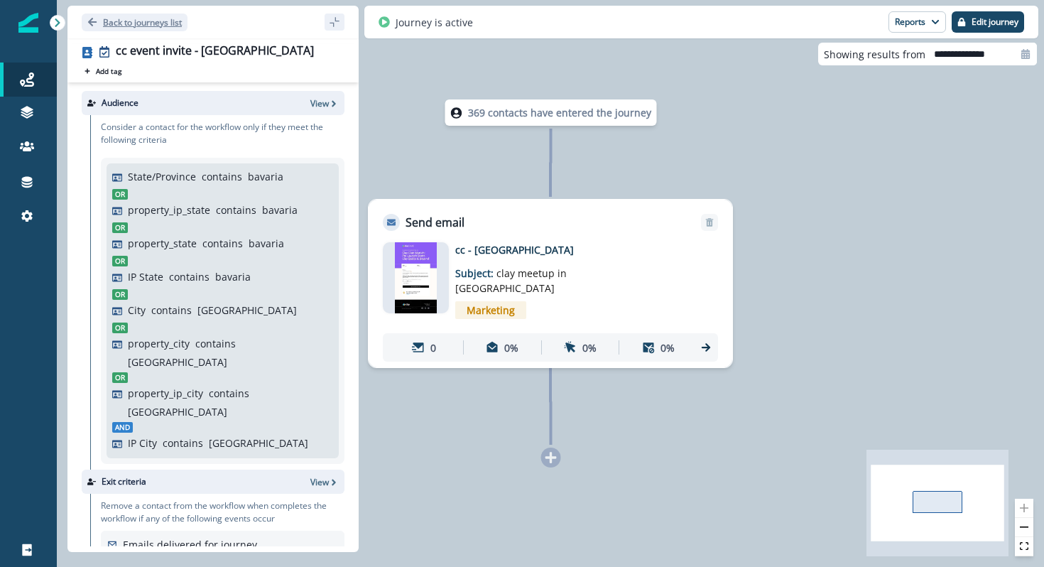
click at [93, 21] on icon "Go back" at bounding box center [92, 22] width 9 height 9
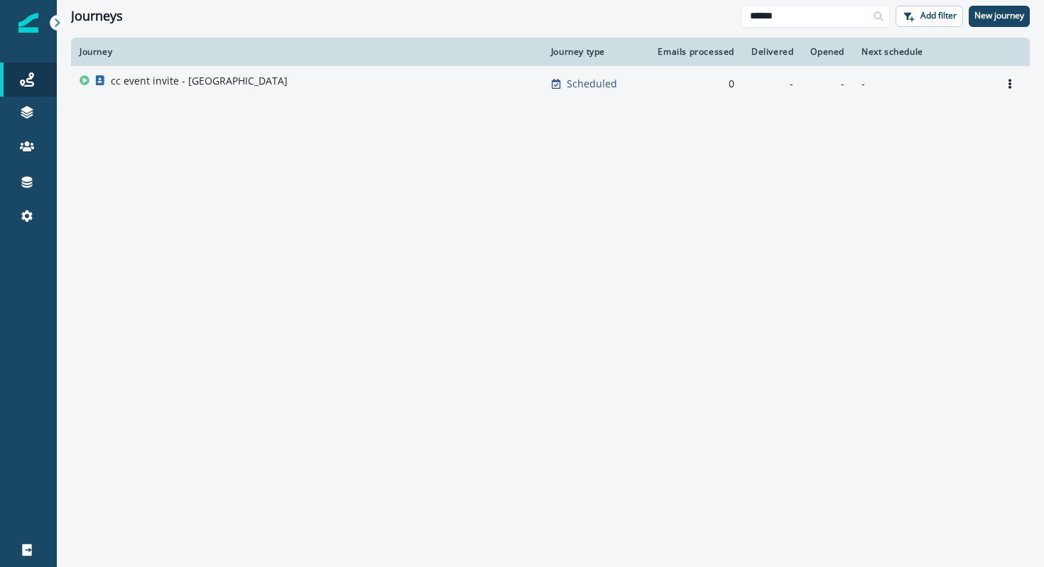
click at [183, 84] on p "cc event invite - [GEOGRAPHIC_DATA]" at bounding box center [199, 81] width 177 height 14
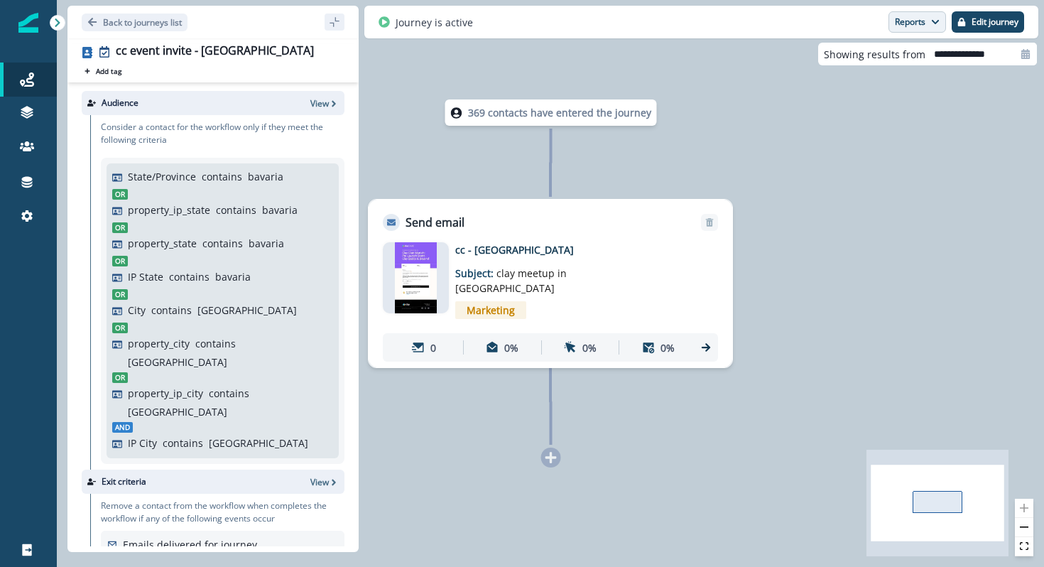
click at [920, 27] on button "Reports" at bounding box center [918, 21] width 58 height 21
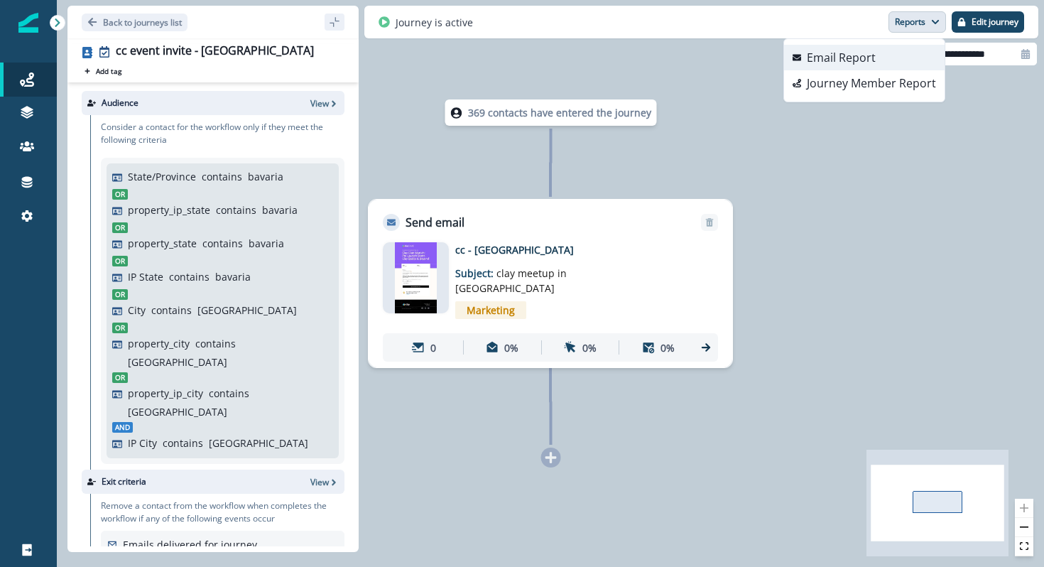
click at [916, 62] on button "Email Report" at bounding box center [864, 58] width 161 height 26
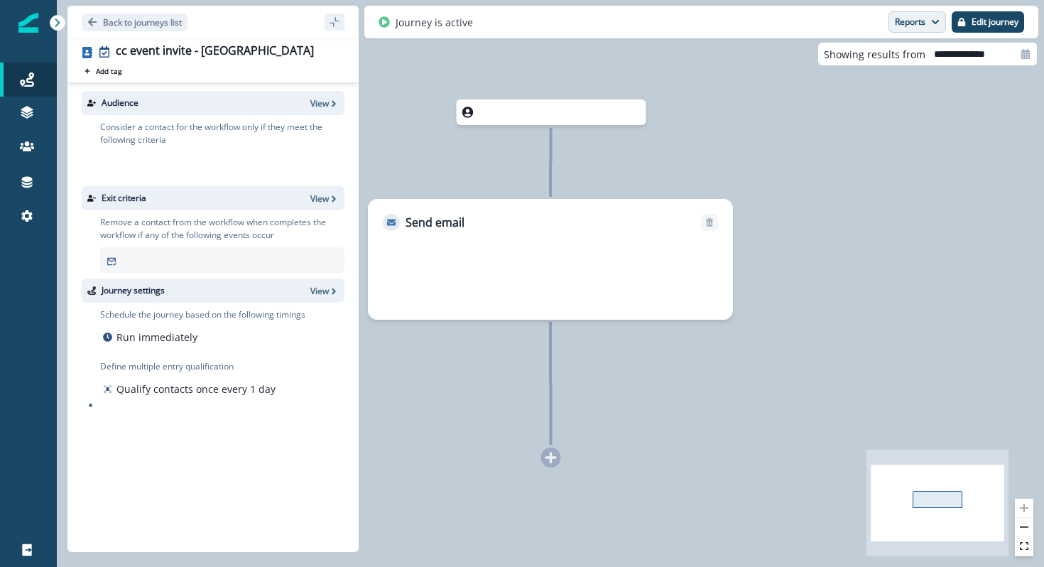
click at [913, 23] on button "Reports" at bounding box center [918, 21] width 58 height 21
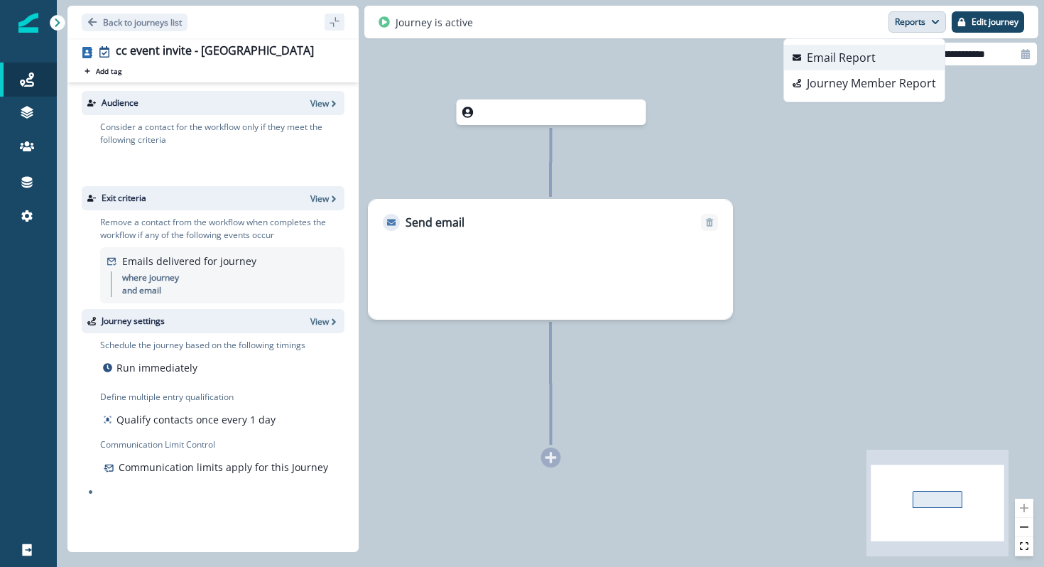
click at [869, 60] on p "Email Report" at bounding box center [841, 57] width 69 height 17
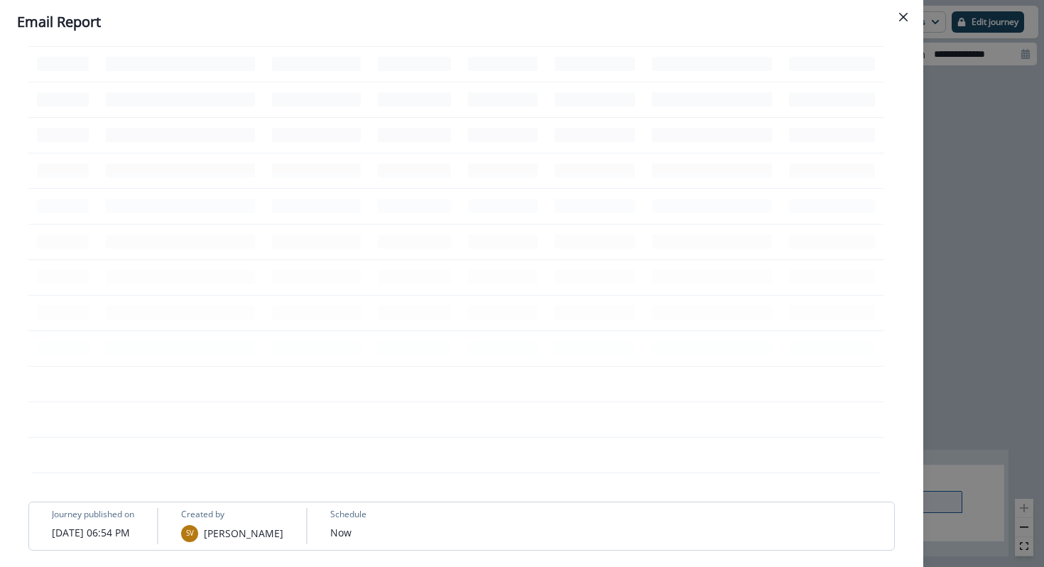
scroll to position [552, 0]
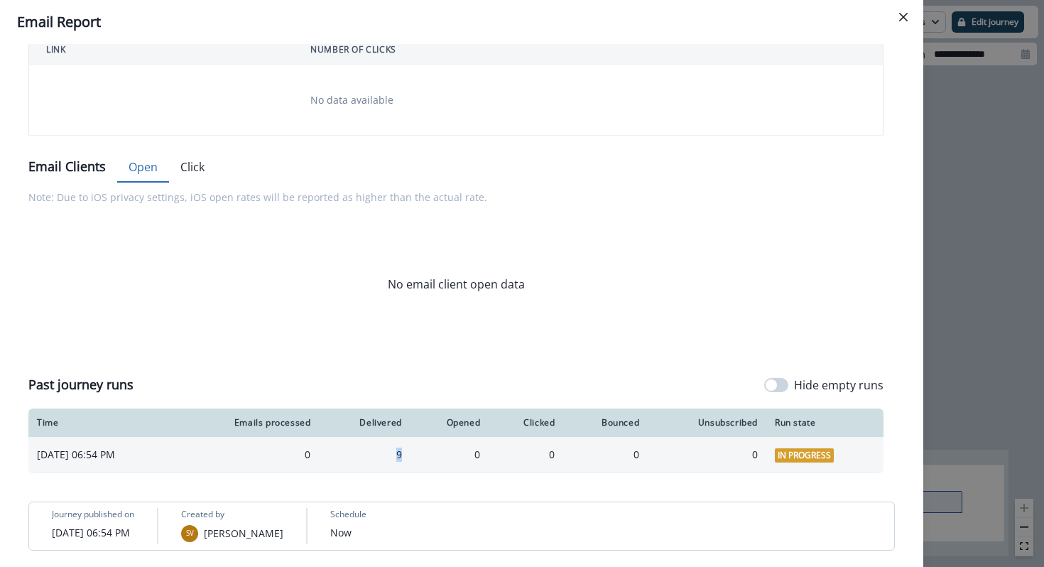
drag, startPoint x: 452, startPoint y: 459, endPoint x: 442, endPoint y: 454, distance: 11.1
click at [411, 454] on td "9" at bounding box center [365, 455] width 92 height 36
click at [402, 454] on div "9" at bounding box center [364, 454] width 75 height 14
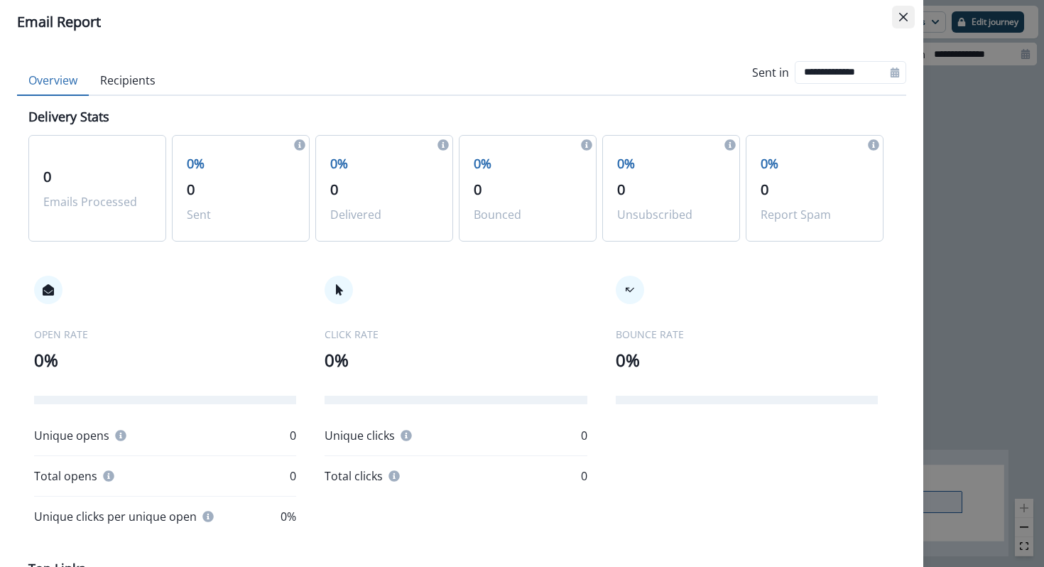
click at [907, 25] on button "Close" at bounding box center [903, 17] width 23 height 23
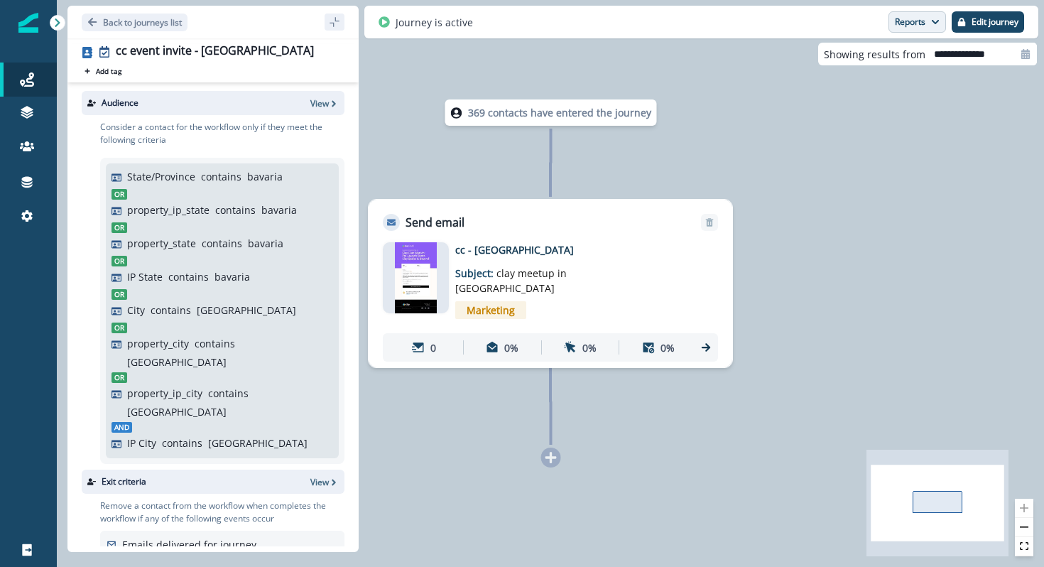
click at [902, 27] on button "Reports" at bounding box center [918, 21] width 58 height 21
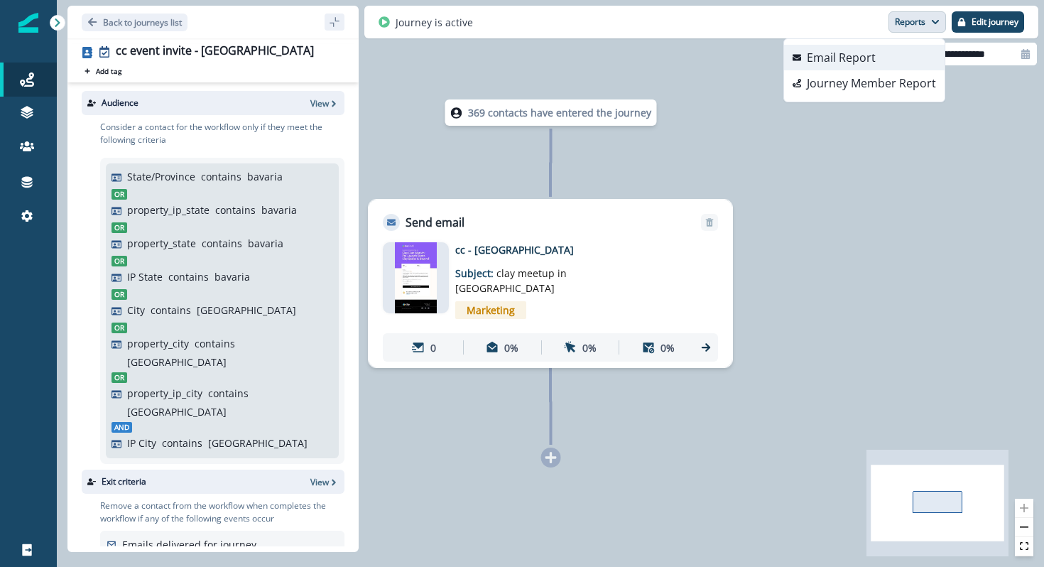
click at [883, 58] on button "Email Report" at bounding box center [864, 58] width 161 height 26
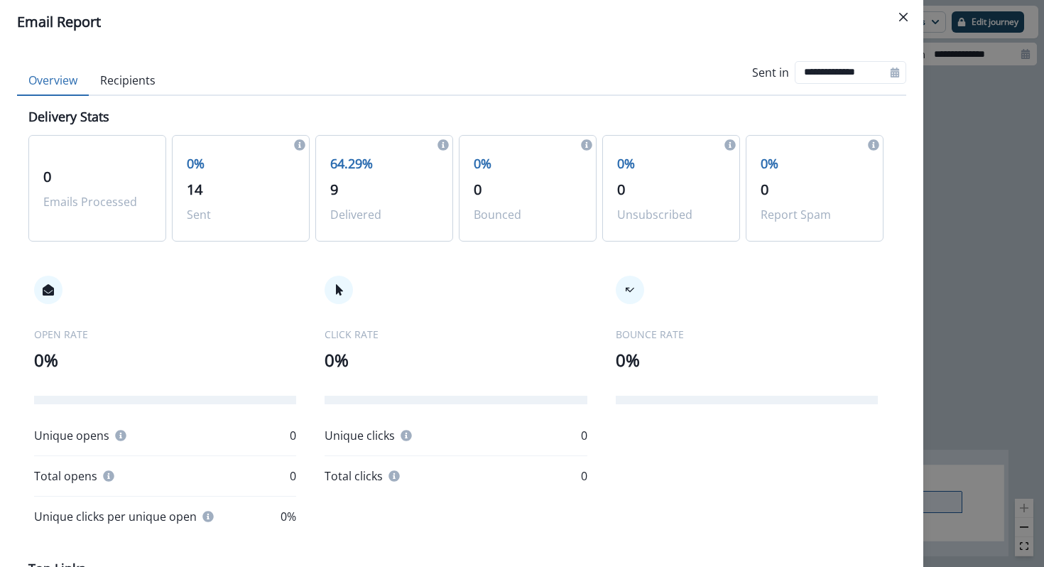
click at [979, 288] on div "**********" at bounding box center [522, 283] width 1044 height 567
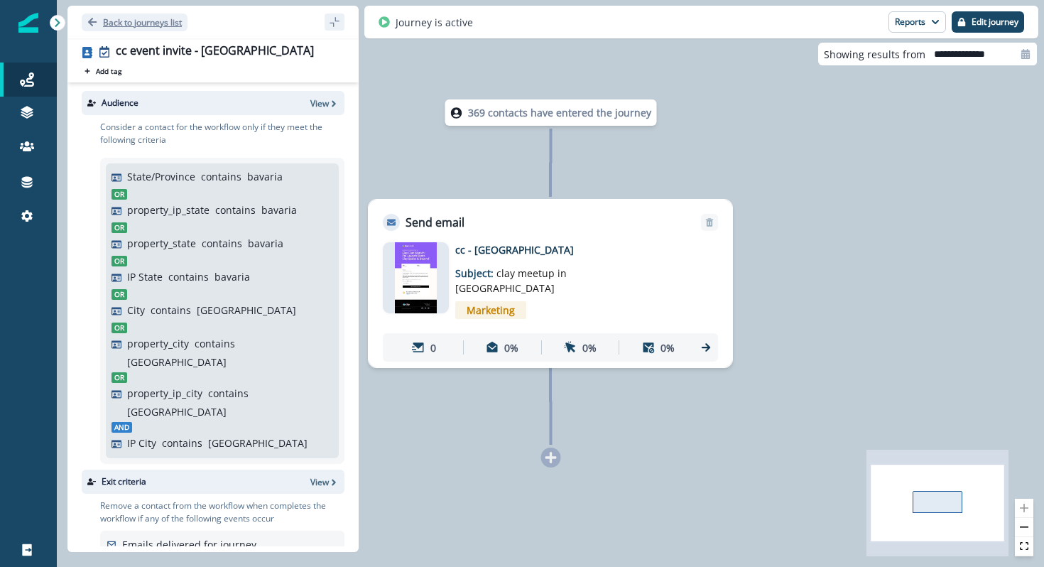
click at [100, 19] on button "Back to journeys list" at bounding box center [135, 22] width 106 height 18
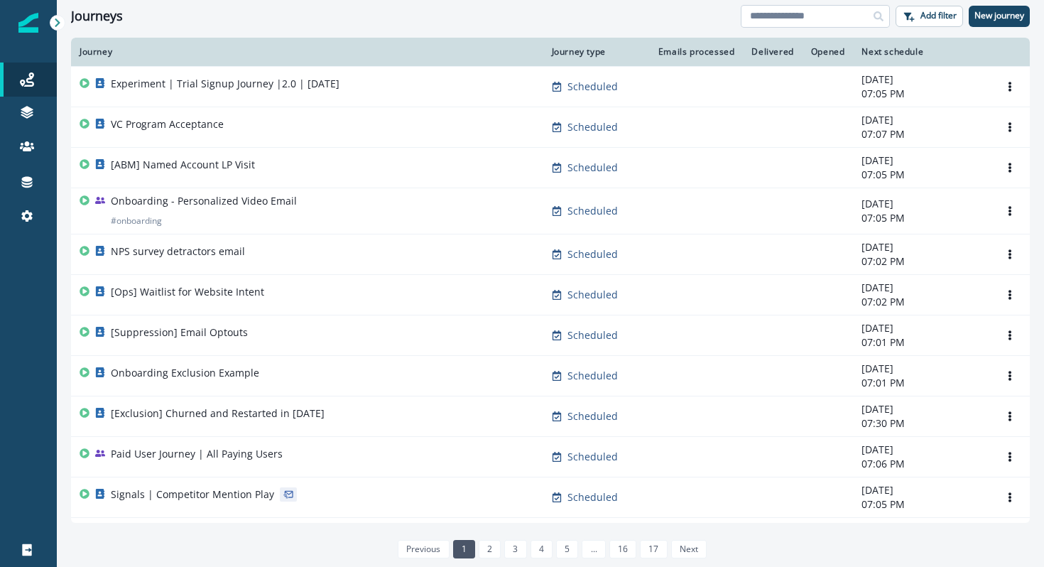
click at [770, 15] on input at bounding box center [815, 16] width 149 height 23
type input "***"
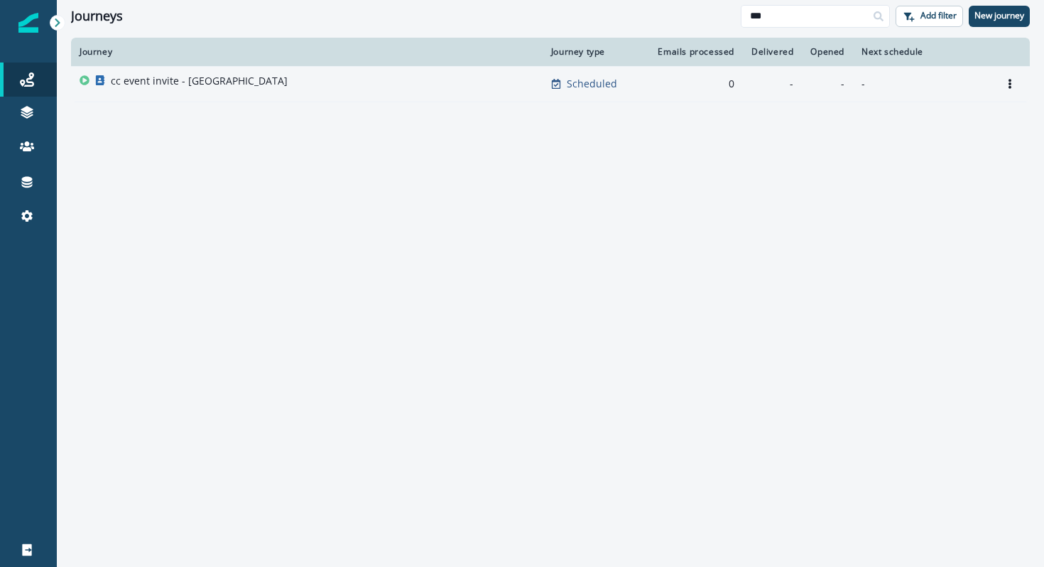
click at [461, 86] on div "cc event invite - [GEOGRAPHIC_DATA]" at bounding box center [307, 84] width 455 height 20
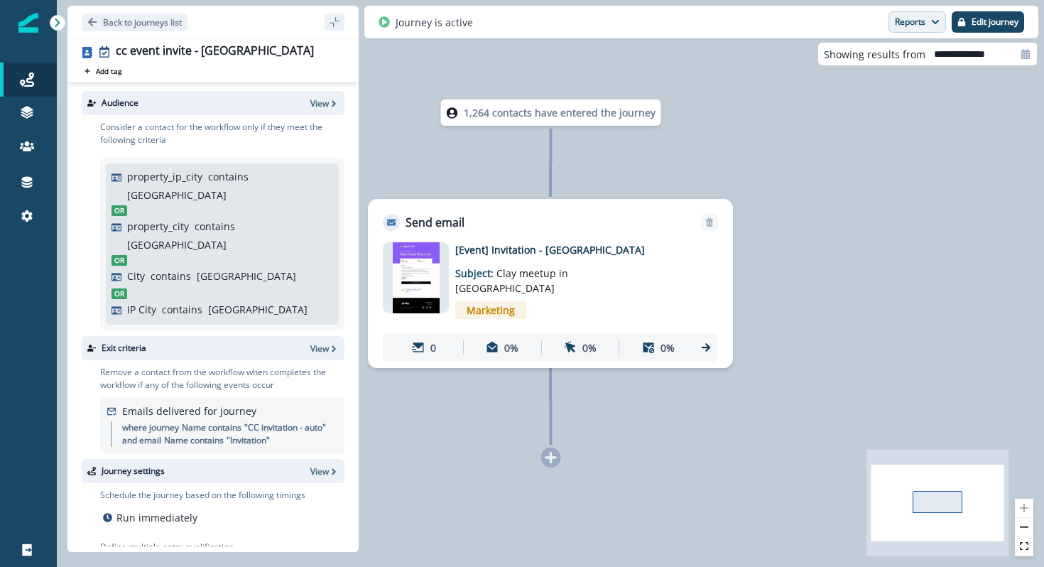
click at [909, 23] on button "Reports" at bounding box center [918, 21] width 58 height 21
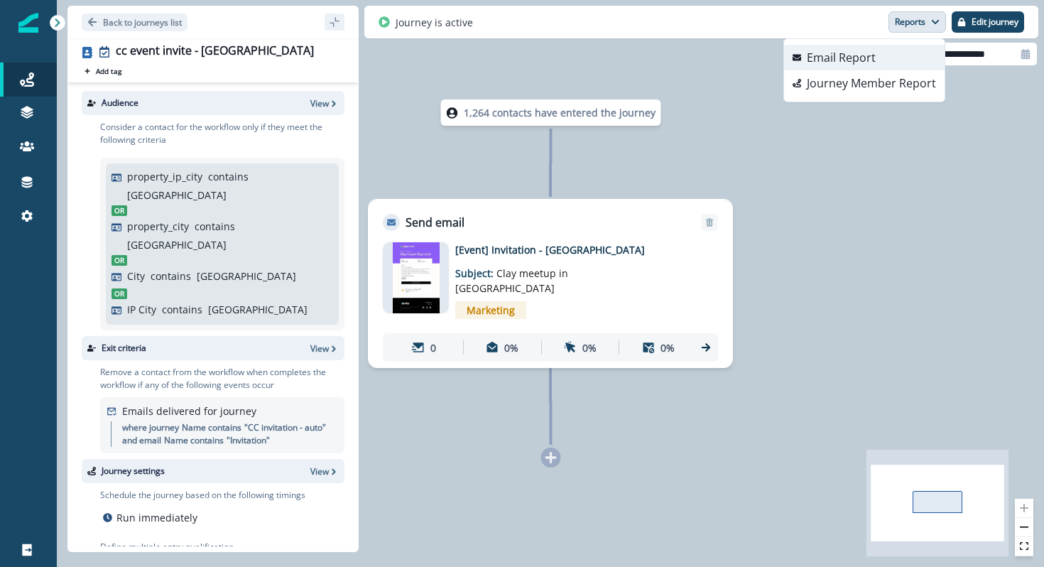
click at [888, 62] on button "Email Report" at bounding box center [864, 58] width 161 height 26
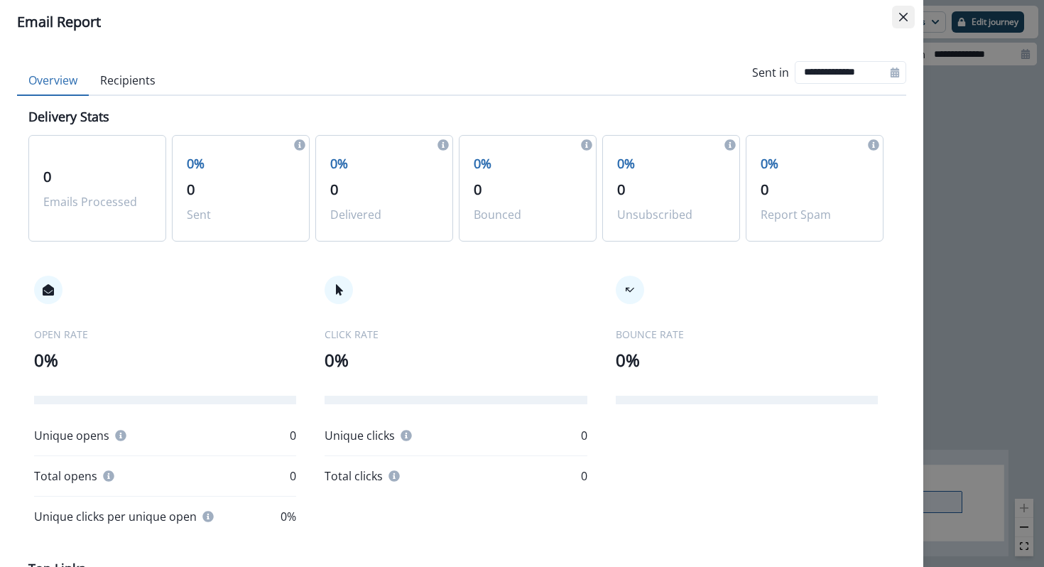
click at [896, 24] on button "Close" at bounding box center [903, 17] width 23 height 23
